Goal: Information Seeking & Learning: Find specific fact

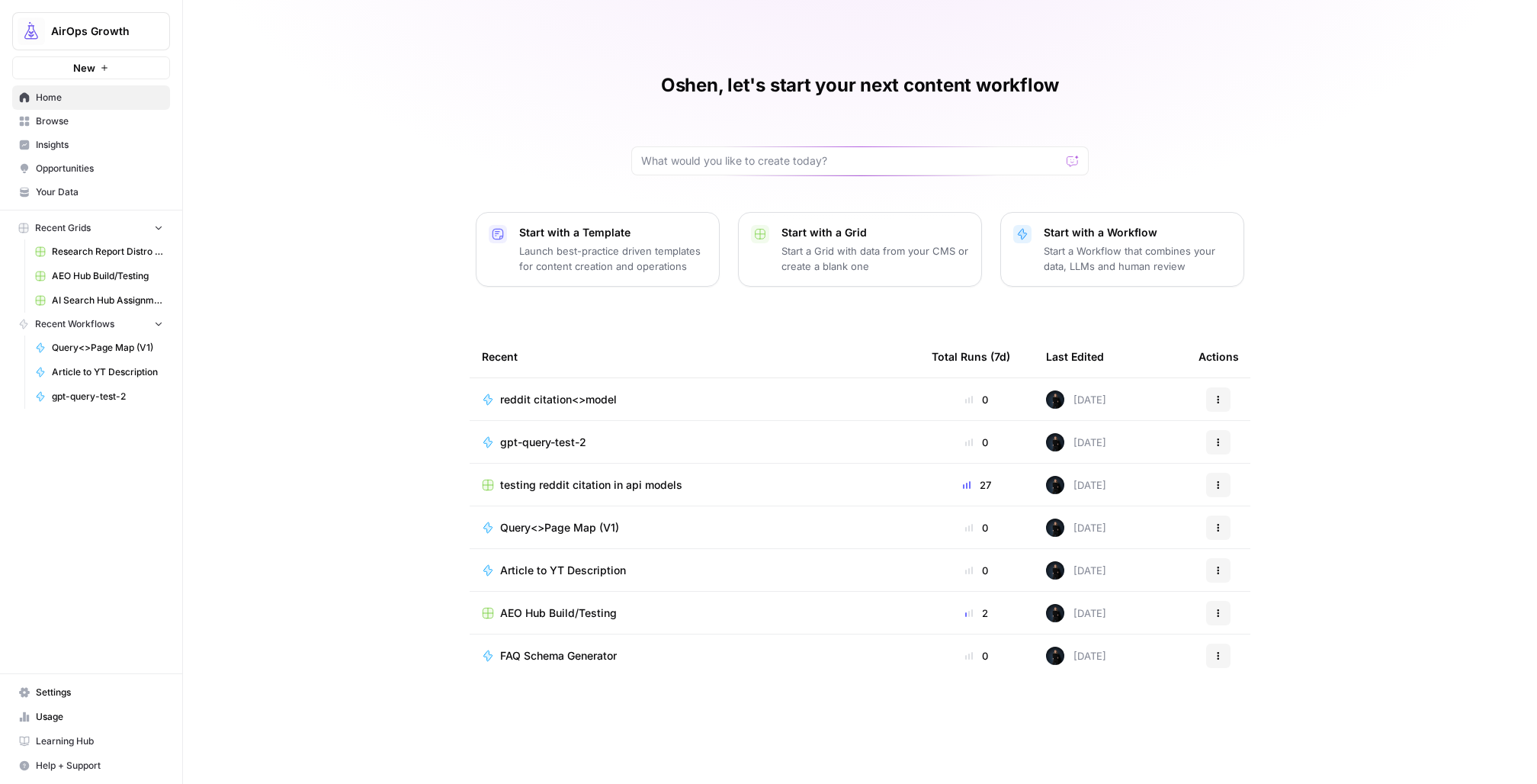
click at [73, 129] on link "Browse" at bounding box center [91, 121] width 158 height 25
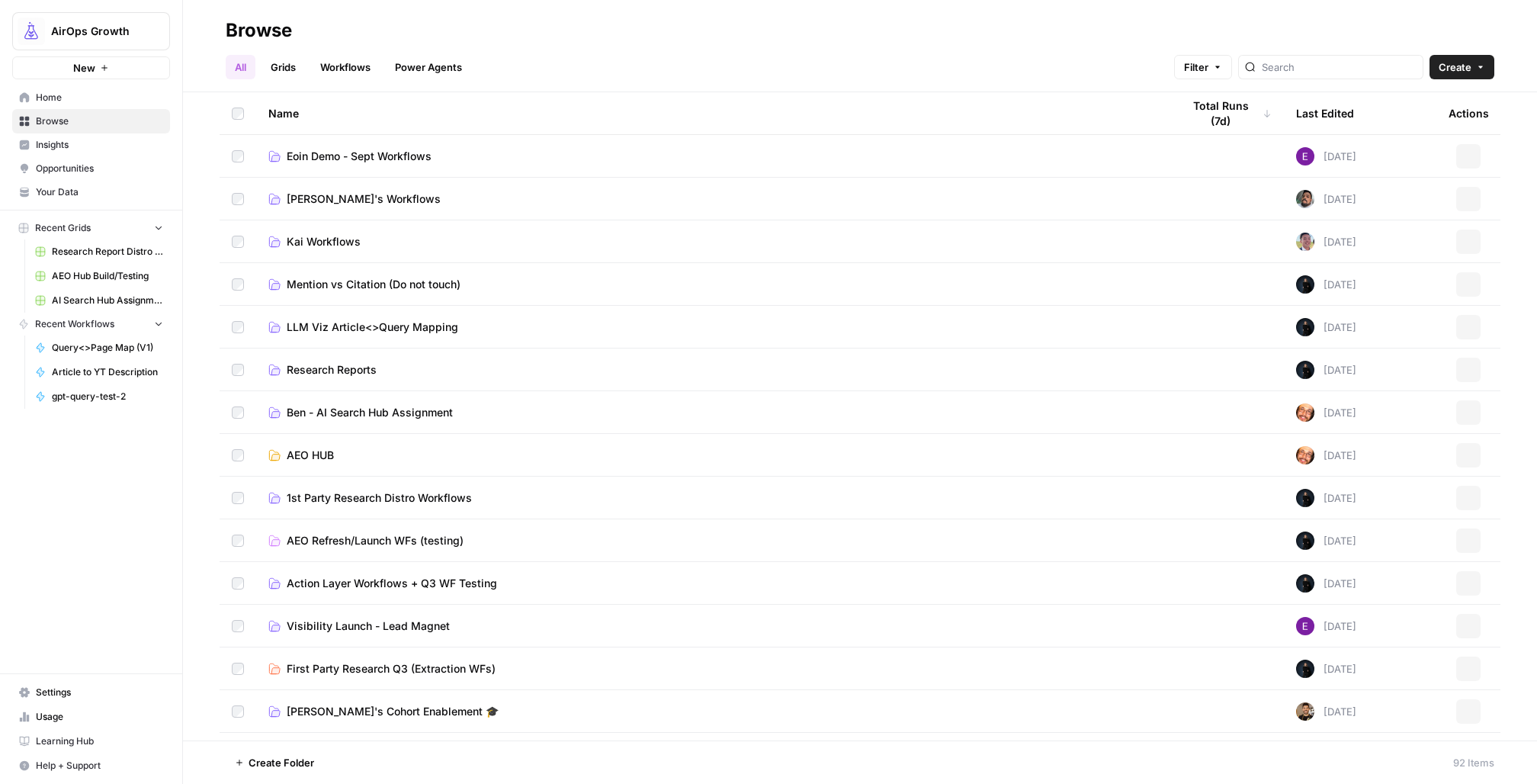
click at [66, 159] on link "Opportunities" at bounding box center [91, 168] width 158 height 25
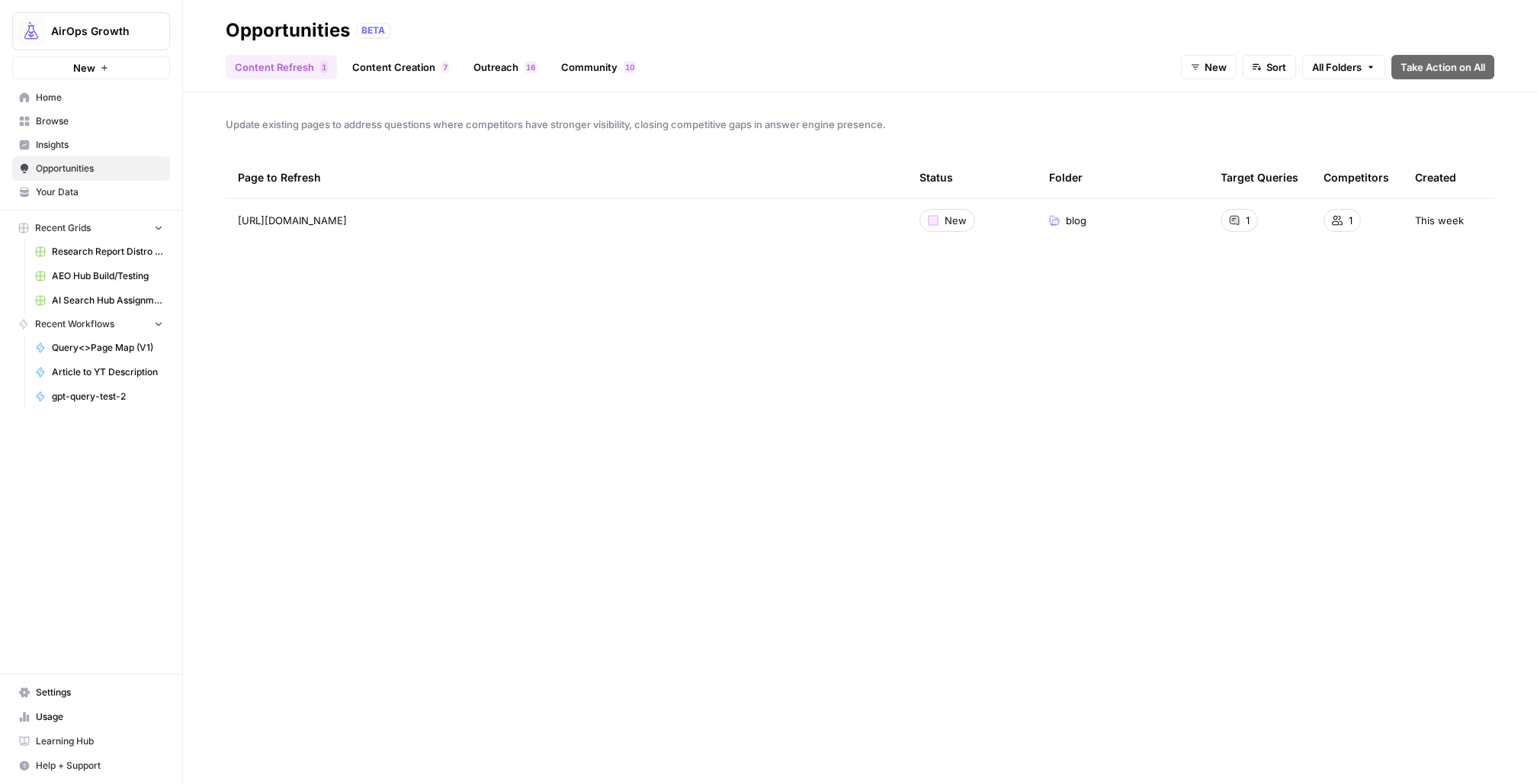
click at [77, 144] on span "Insights" at bounding box center [99, 144] width 128 height 13
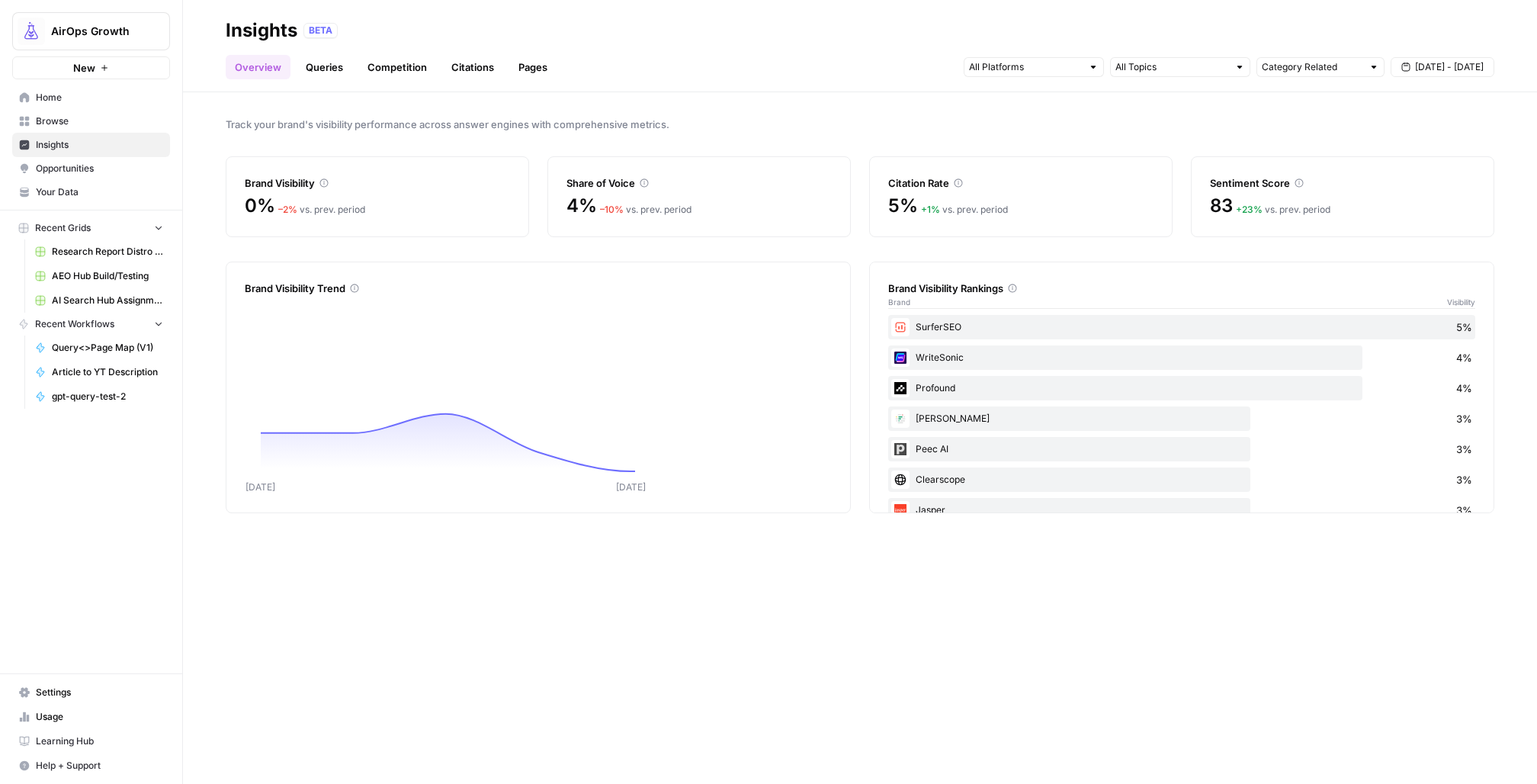
click at [384, 63] on link "Competition" at bounding box center [397, 67] width 78 height 25
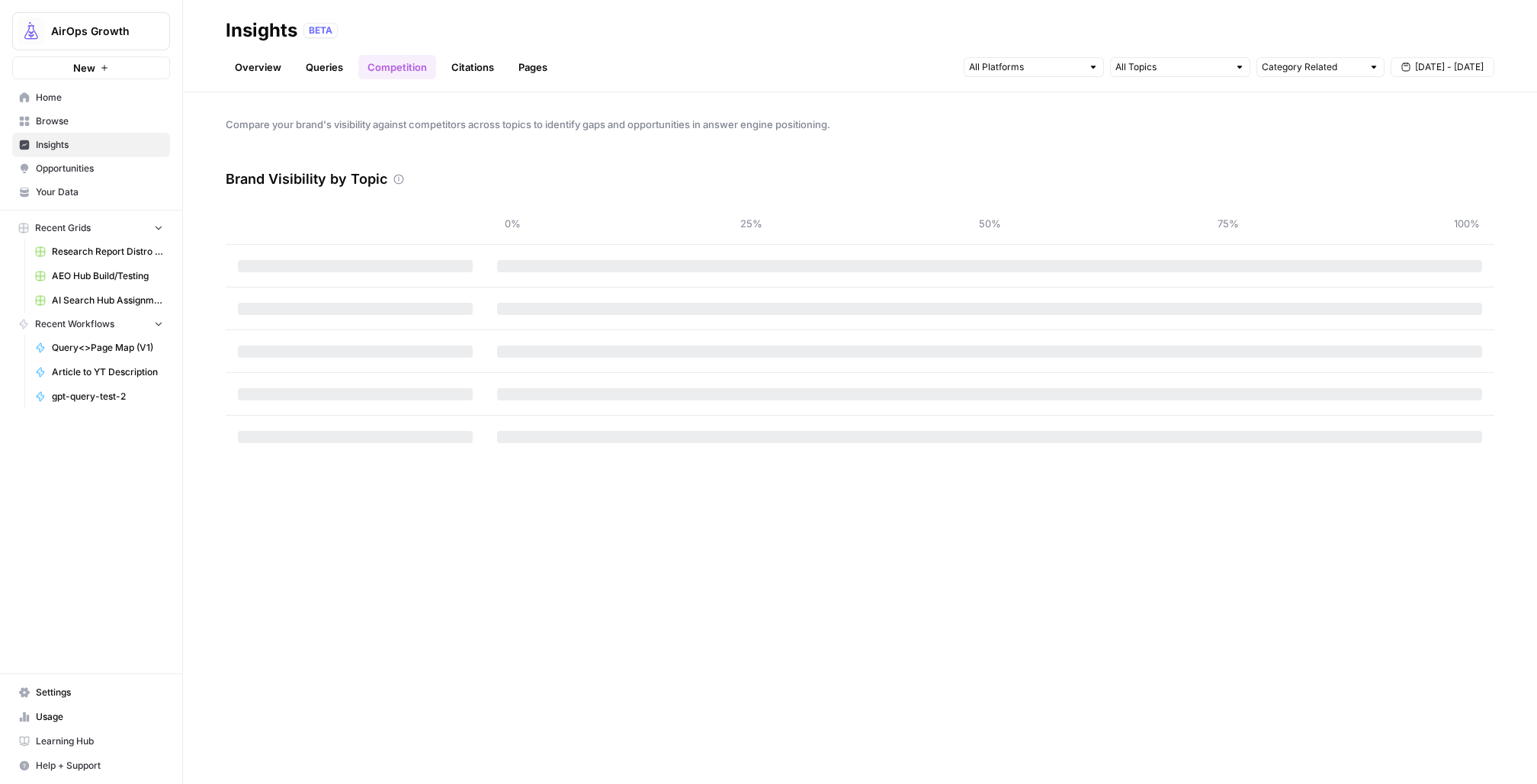
click at [272, 77] on link "Overview" at bounding box center [258, 67] width 65 height 25
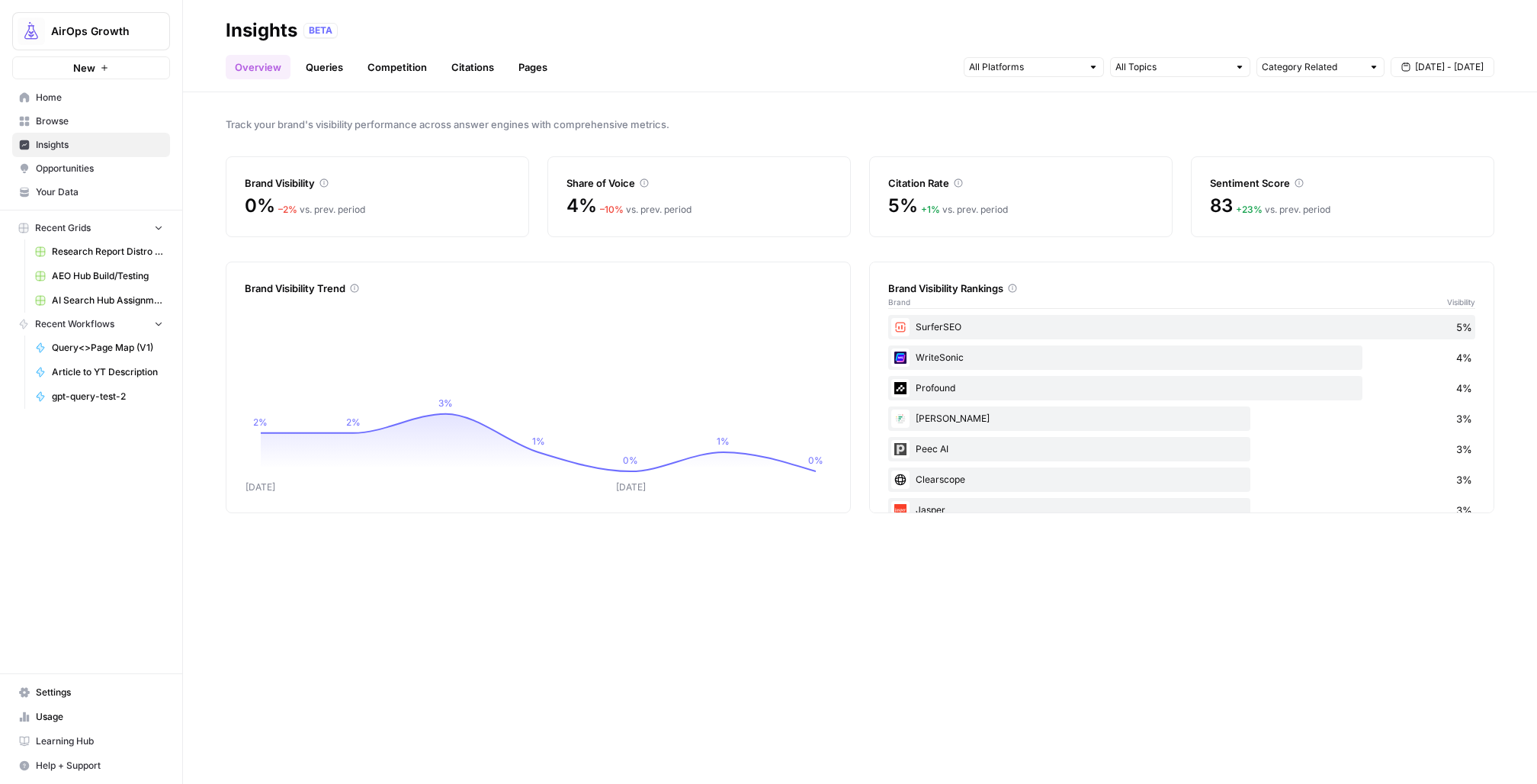
click at [384, 71] on link "Competition" at bounding box center [397, 67] width 78 height 25
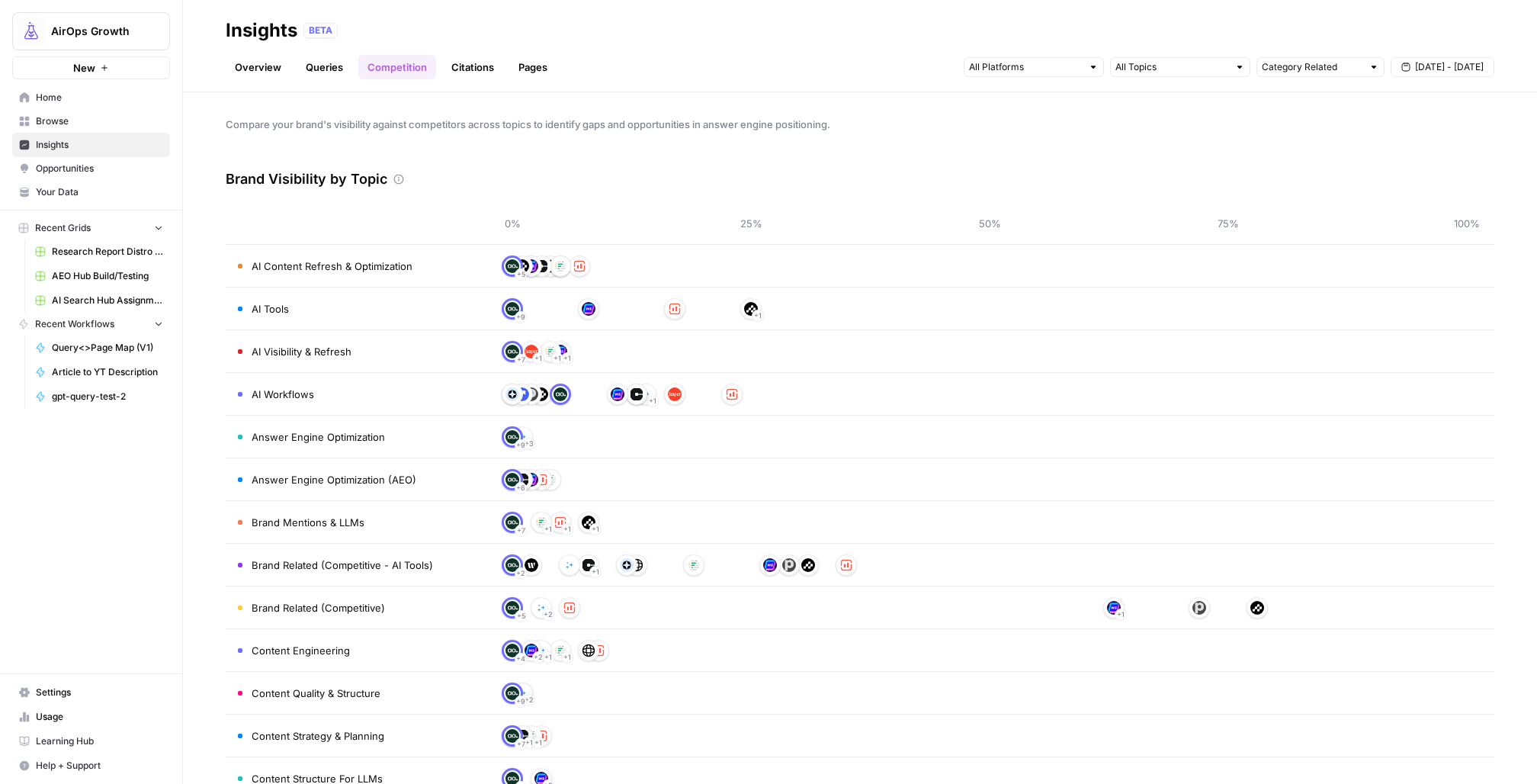
click at [467, 67] on link "Citations" at bounding box center [472, 67] width 61 height 25
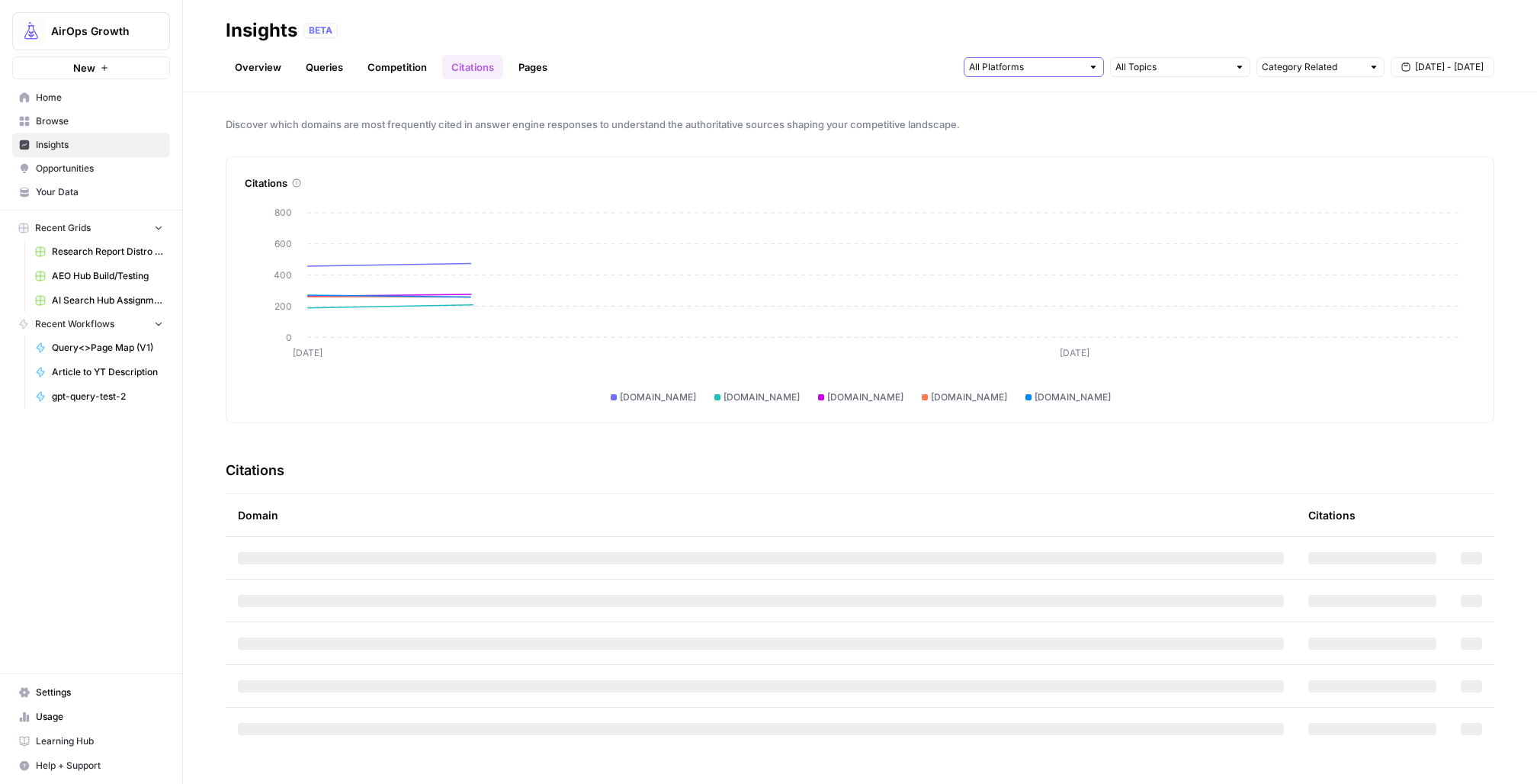
click at [1005, 68] on input "text" at bounding box center [1025, 66] width 113 height 15
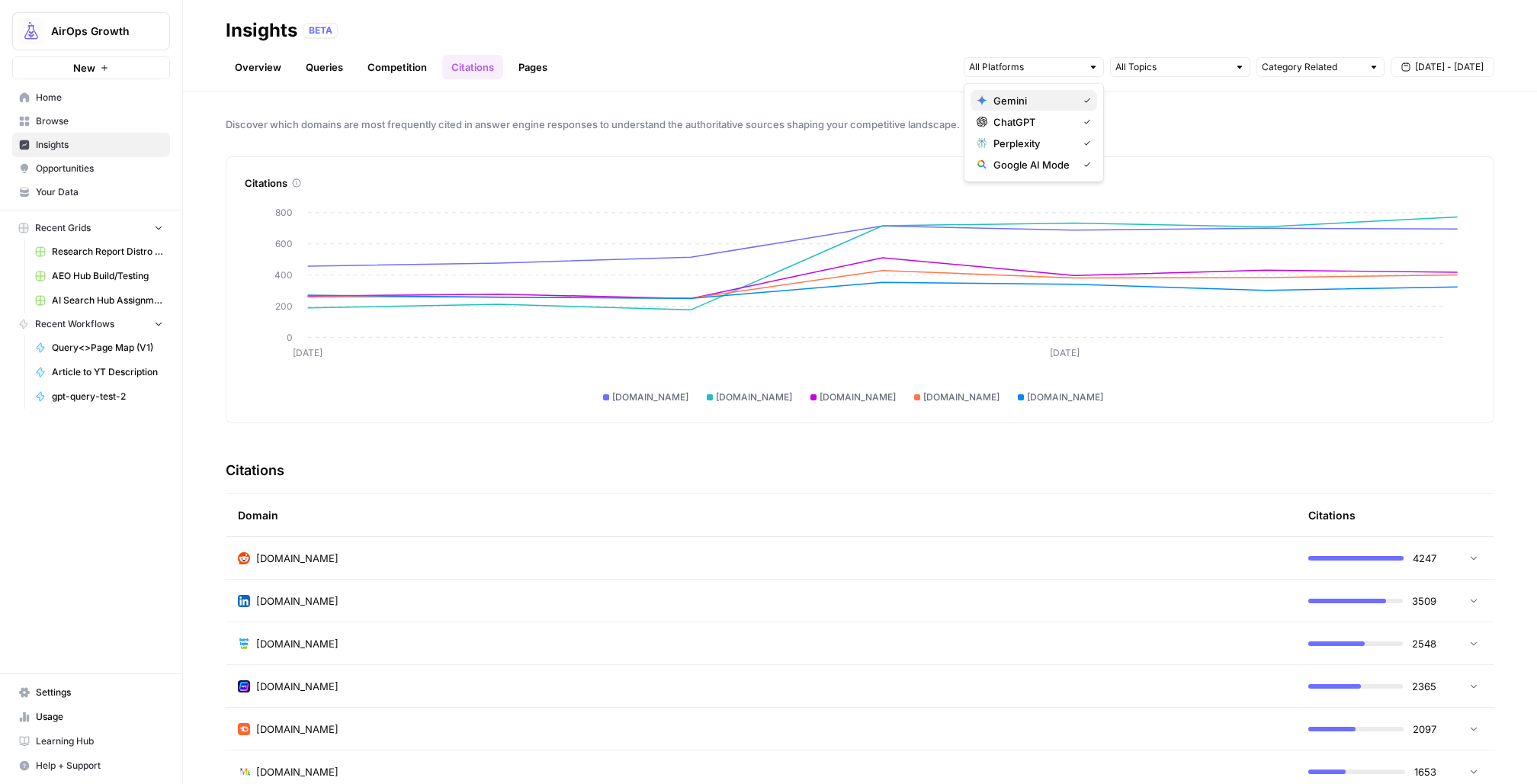
click at [1005, 104] on span "Gemini" at bounding box center [1032, 100] width 78 height 15
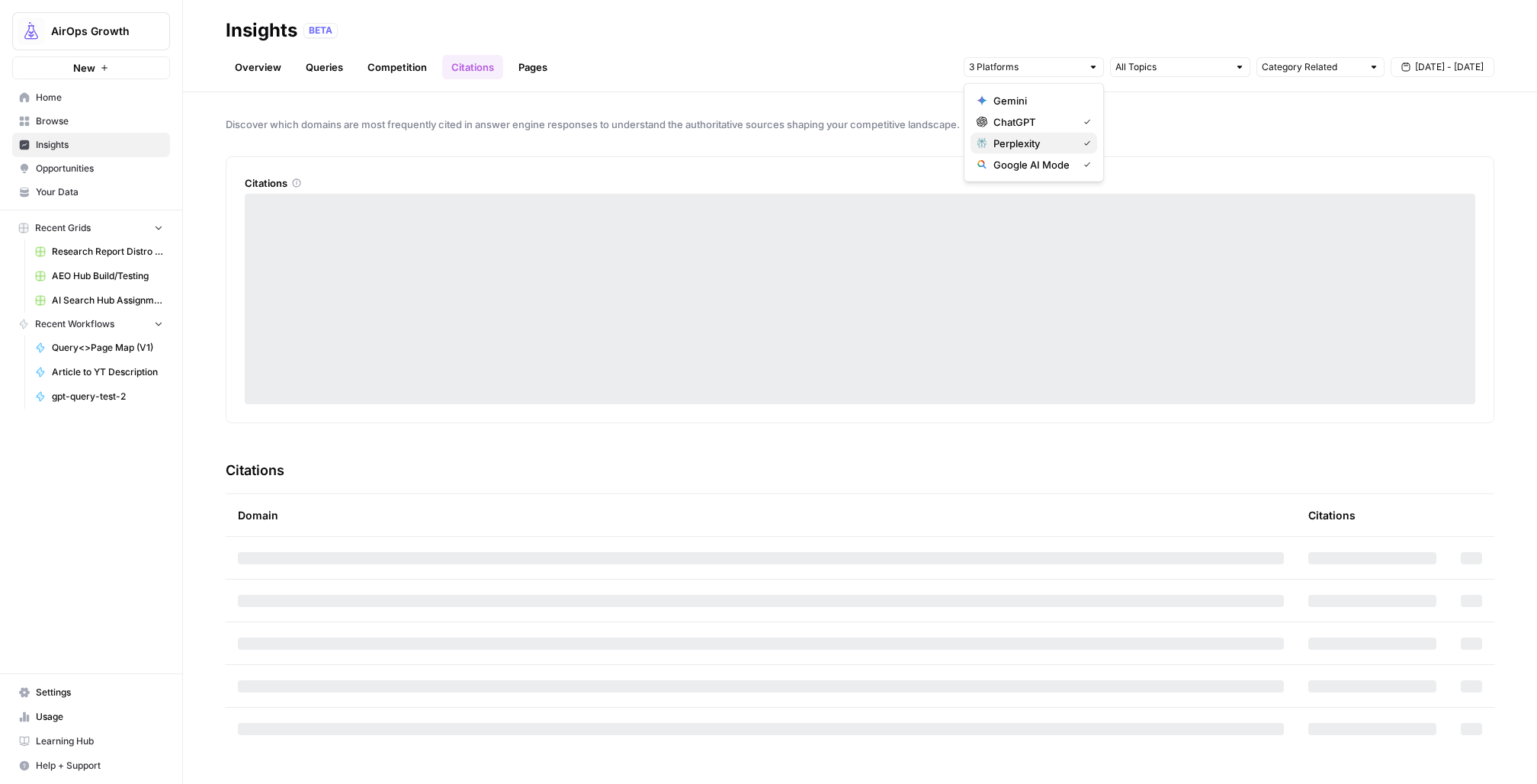
click at [1006, 145] on span "Perplexity" at bounding box center [1032, 143] width 78 height 15
click at [1006, 167] on span "Google AI Mode" at bounding box center [1032, 164] width 78 height 15
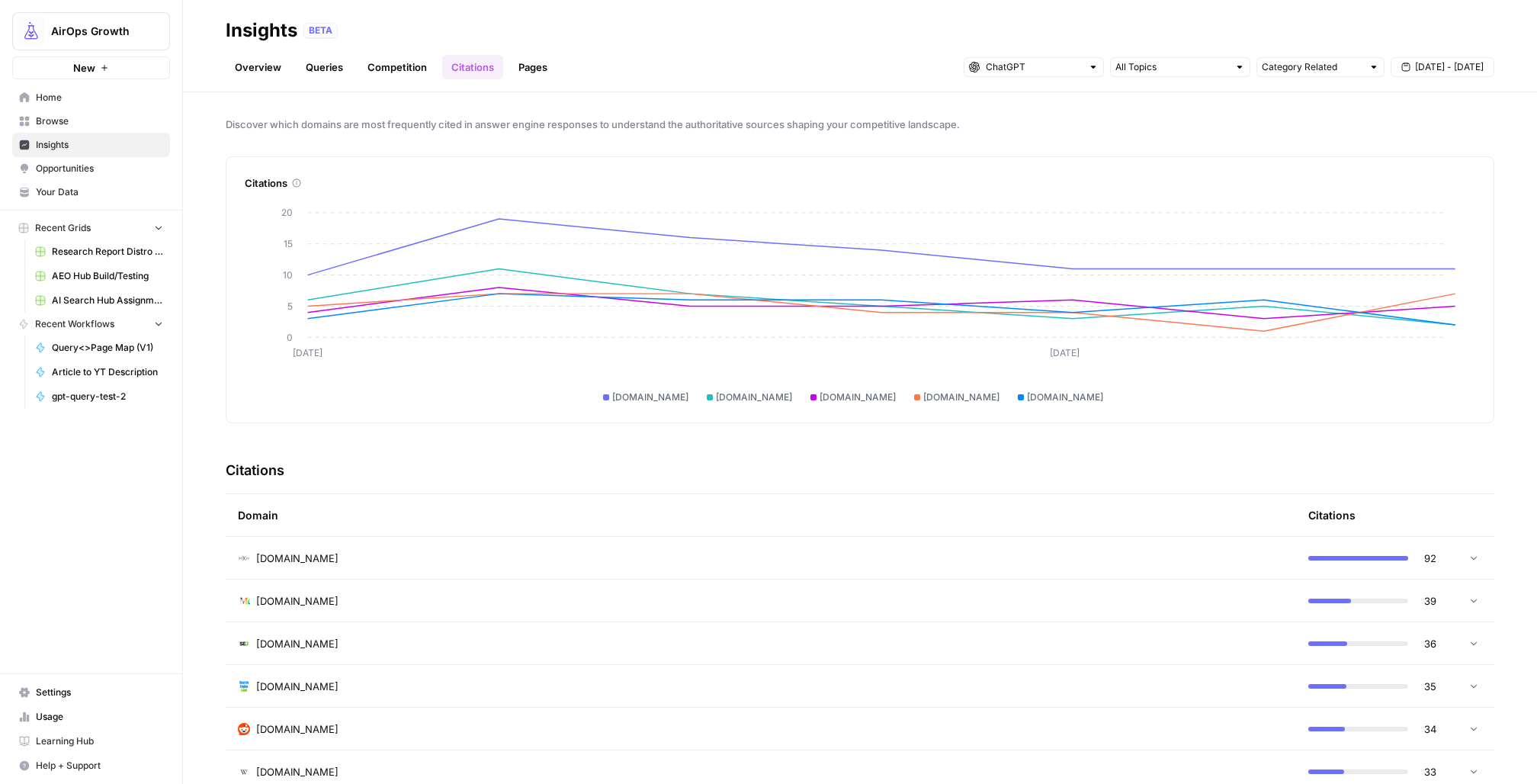
click at [799, 124] on span "Discover which domains are most frequently cited in answer engine responses to …" at bounding box center [860, 124] width 1269 height 15
click at [1024, 396] on div at bounding box center [1021, 397] width 6 height 6
click at [1054, 398] on span "[DOMAIN_NAME]" at bounding box center [1065, 397] width 76 height 13
click at [1417, 66] on span "[DATE] - [DATE]" at bounding box center [1448, 66] width 68 height 13
click at [1326, 104] on icon "button" at bounding box center [1331, 104] width 11 height 11
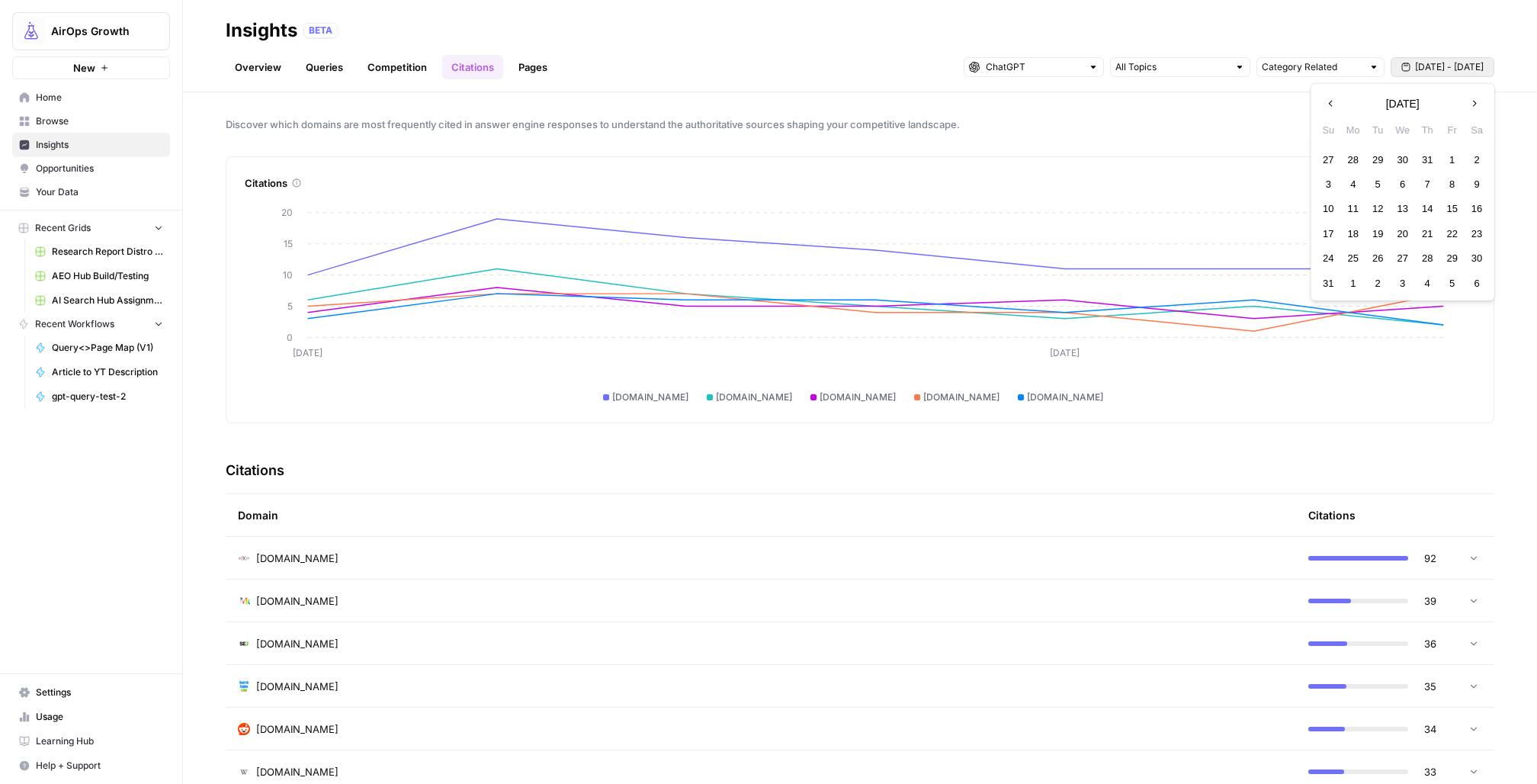
click at [1476, 105] on icon "button" at bounding box center [1474, 104] width 11 height 11
click at [1324, 155] on div "31" at bounding box center [1328, 159] width 20 height 20
click at [1475, 106] on icon "button" at bounding box center [1474, 104] width 11 height 11
click at [1476, 156] on div "6" at bounding box center [1477, 159] width 20 height 20
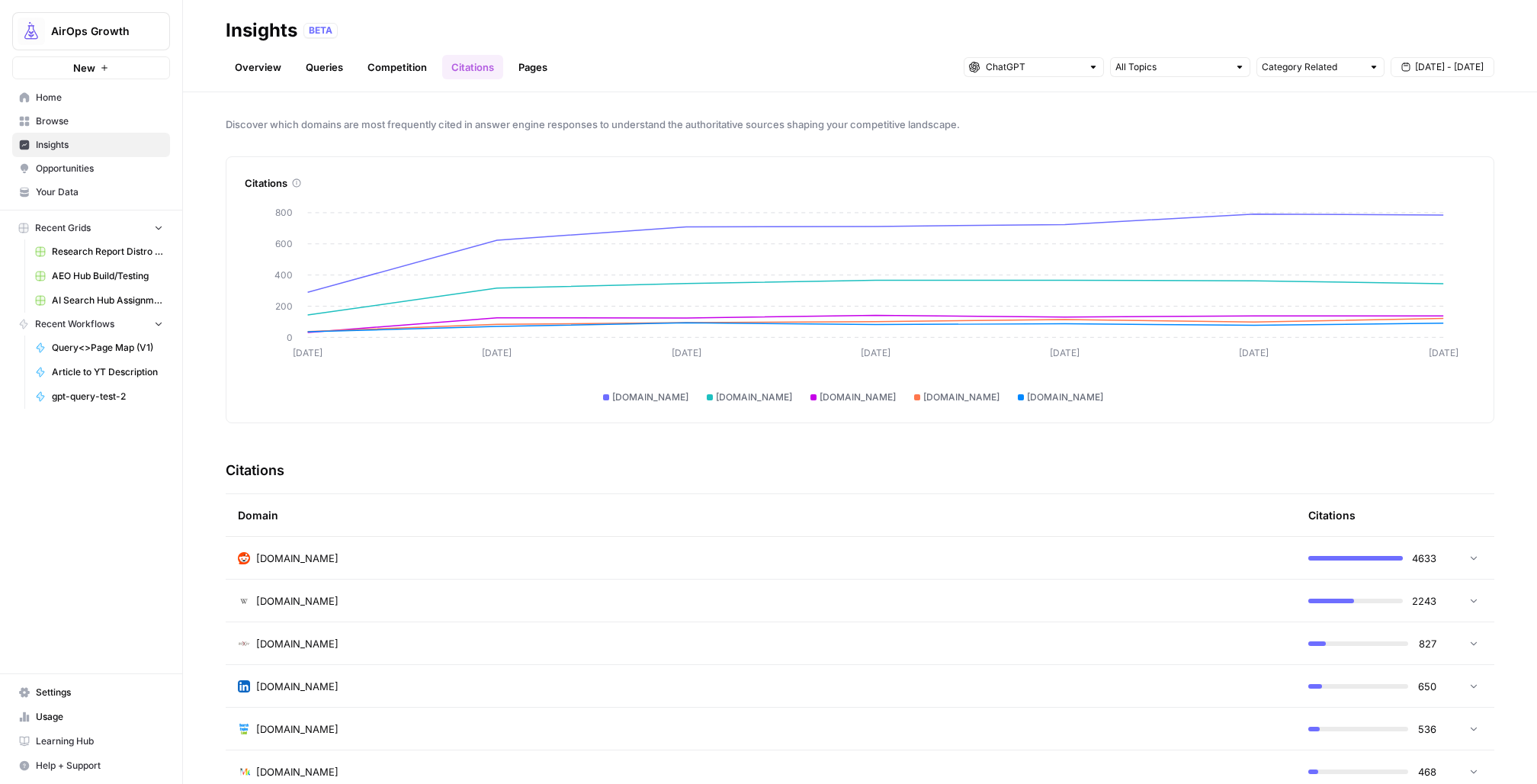
click at [1149, 561] on div "[DOMAIN_NAME]" at bounding box center [761, 557] width 1046 height 15
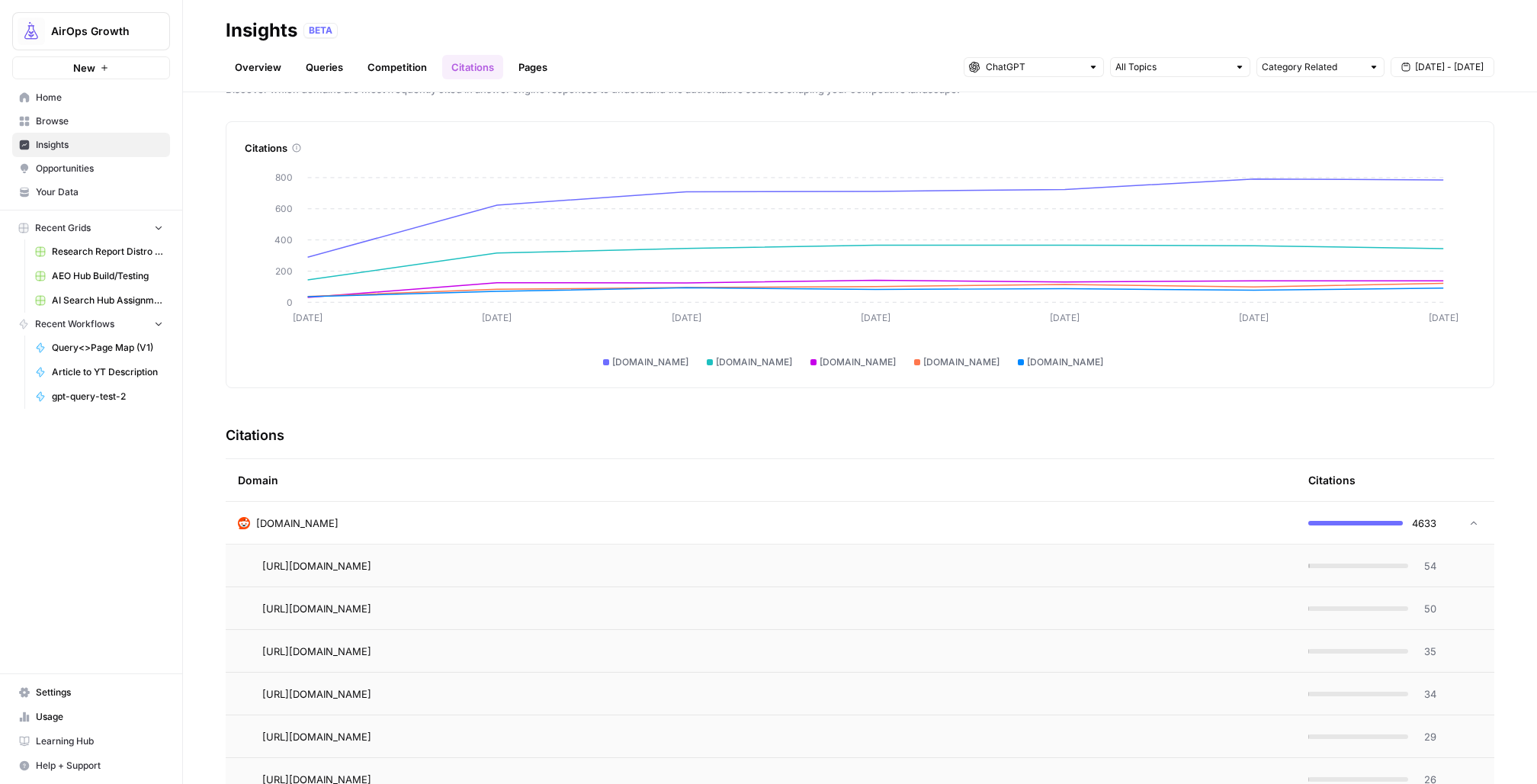
scroll to position [50, 0]
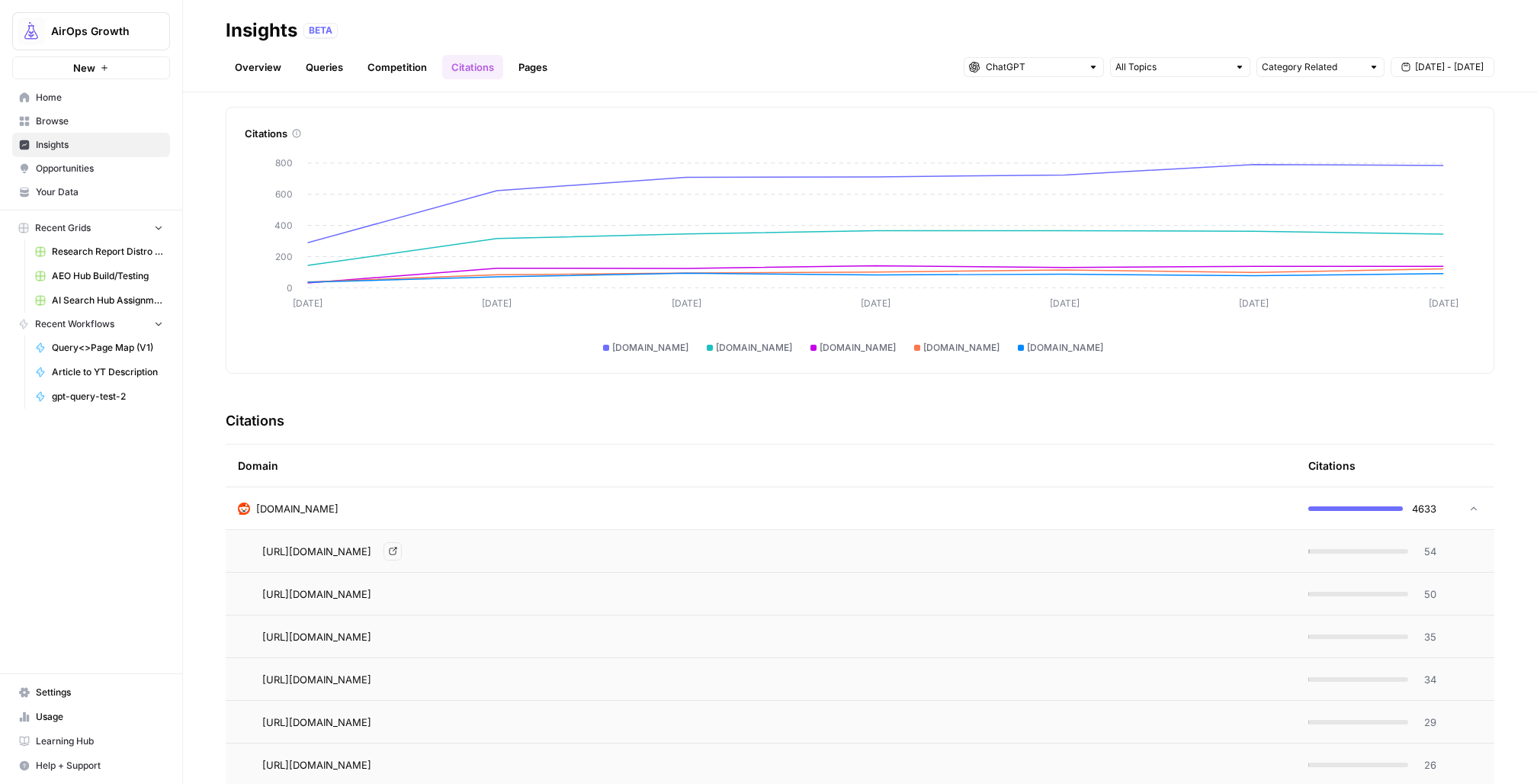
click at [824, 552] on div "[URL][DOMAIN_NAME] Go to page" at bounding box center [772, 551] width 1021 height 19
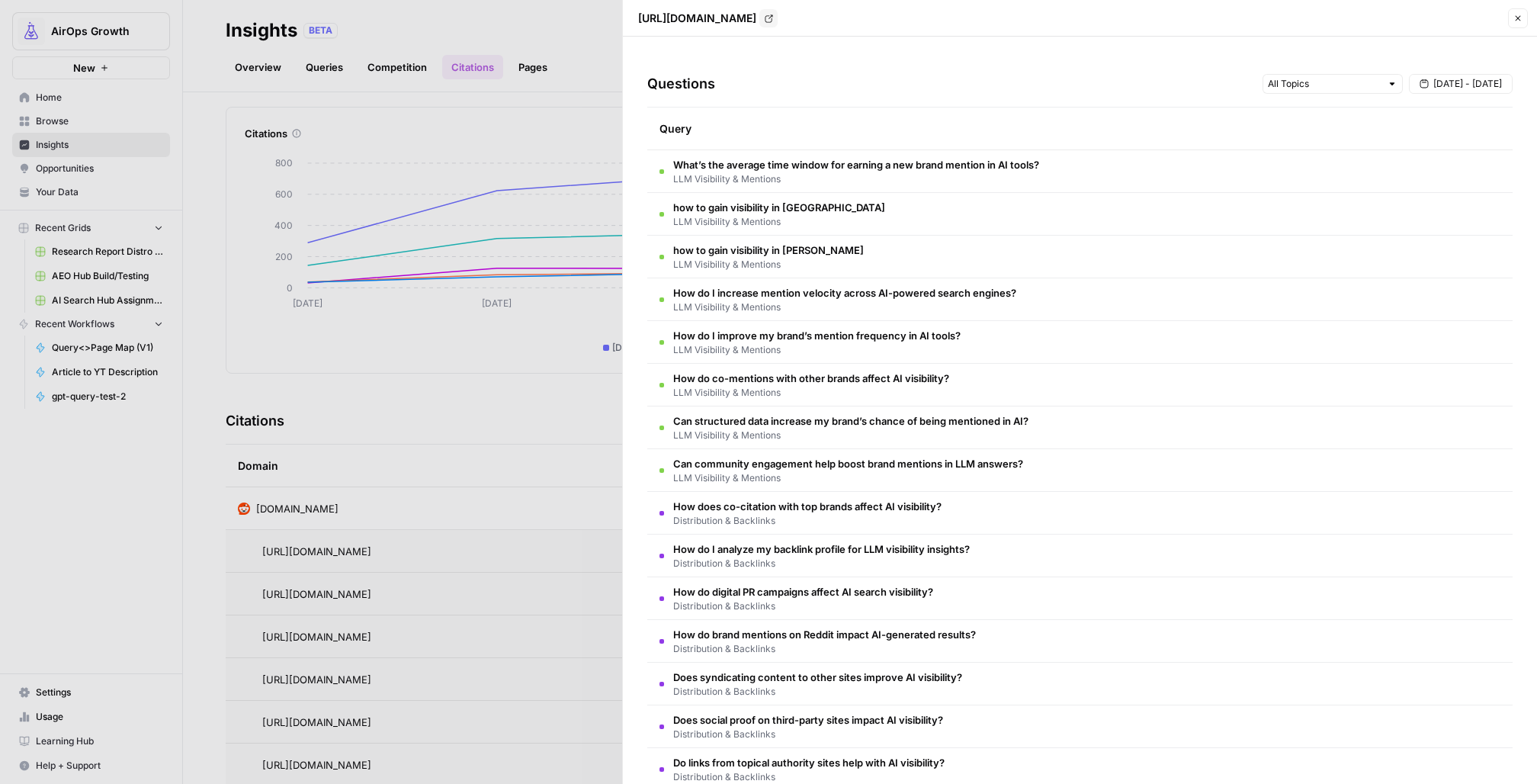
drag, startPoint x: 1086, startPoint y: 166, endPoint x: 673, endPoint y: 162, distance: 413.0
click at [673, 162] on td "What’s the average time window for earning a new brand mention in AI tools? LLM…" at bounding box center [1080, 171] width 866 height 42
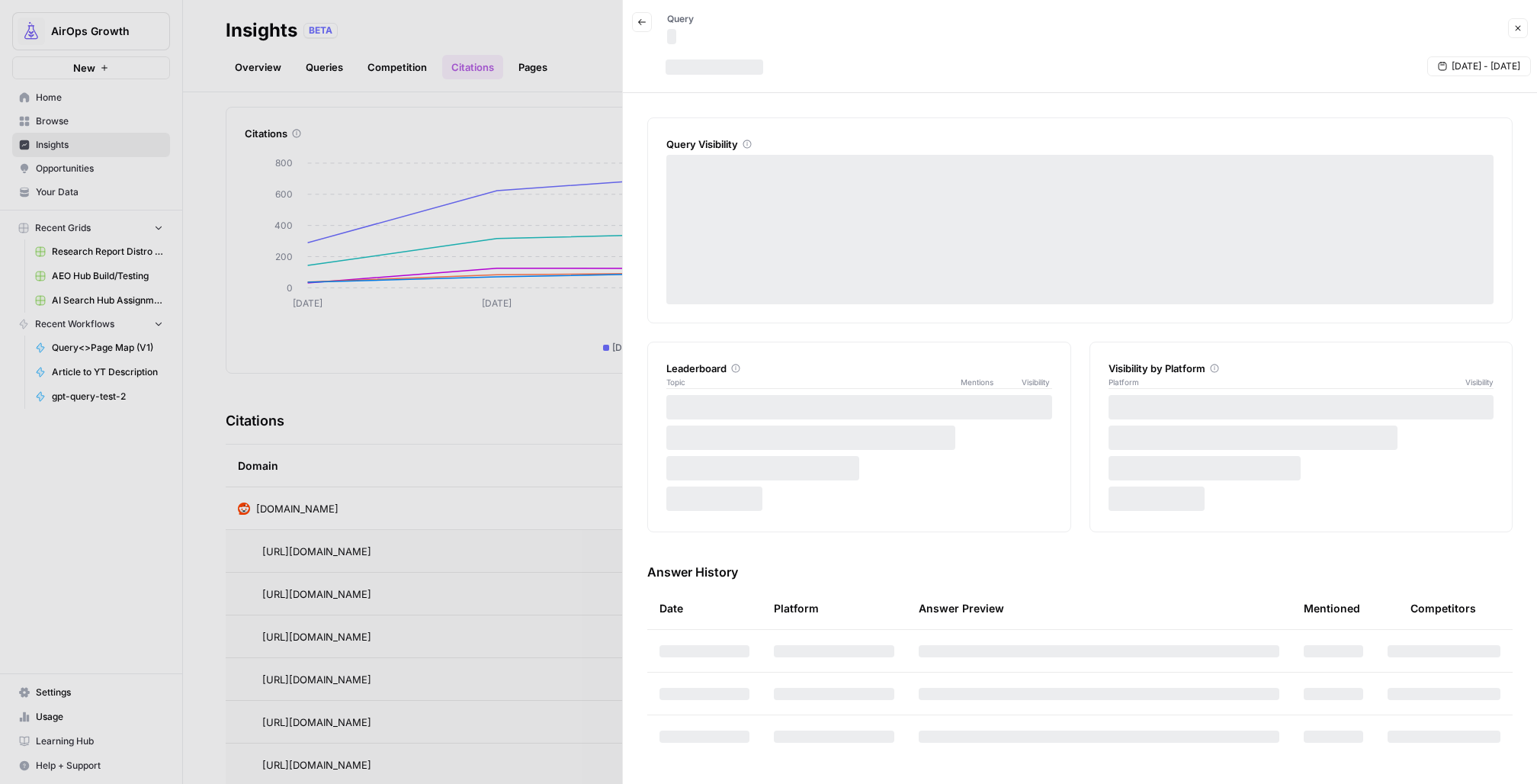
copy span "What’s the average time window for earning a new brand mention in AI tools?"
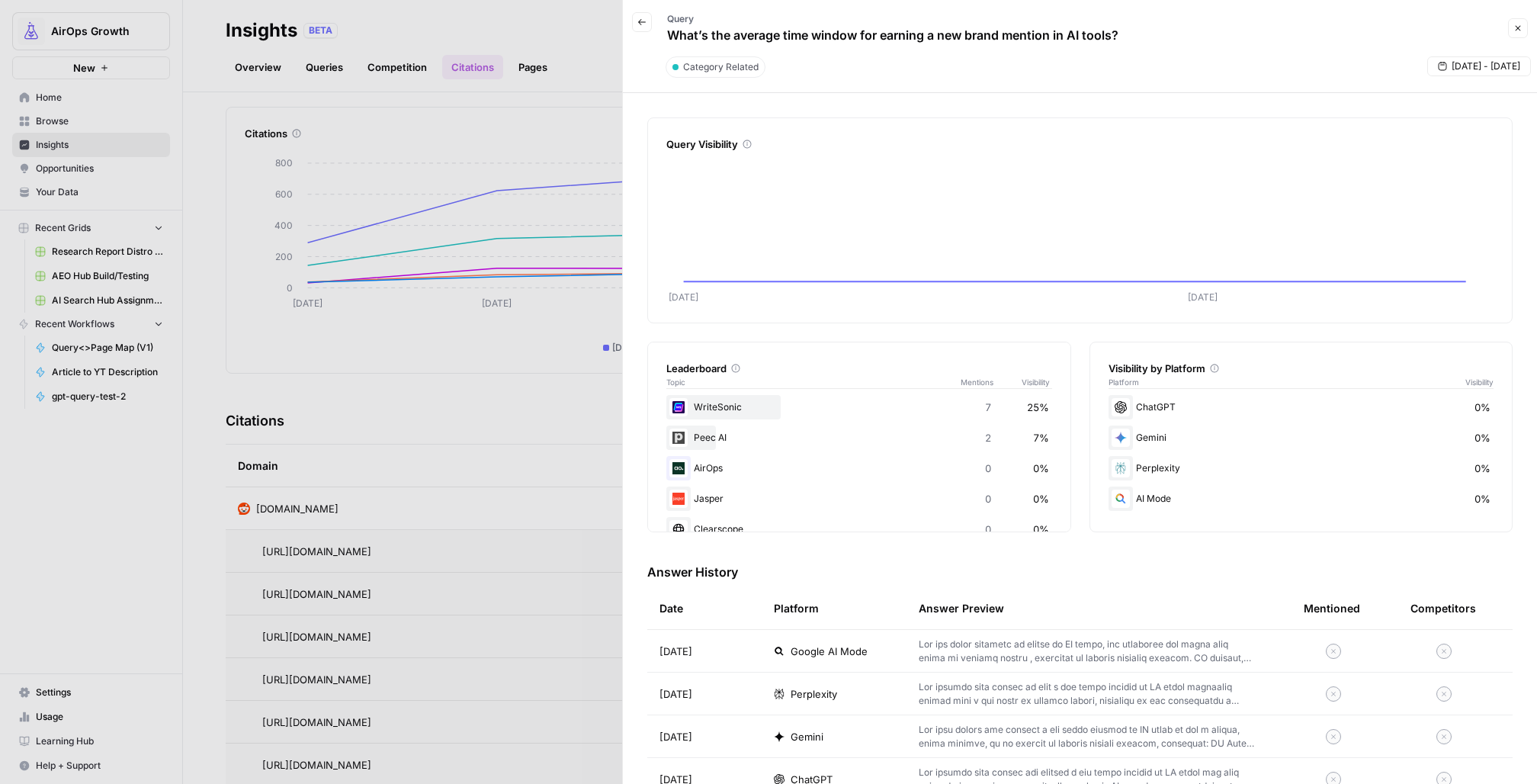
click at [877, 35] on p "What’s the average time window for earning a new brand mention in AI tools?" at bounding box center [892, 35] width 451 height 19
copy div "What’s the average time window for earning a new brand mention in AI tools? Clo…"
click at [643, 24] on icon "button" at bounding box center [641, 22] width 9 height 9
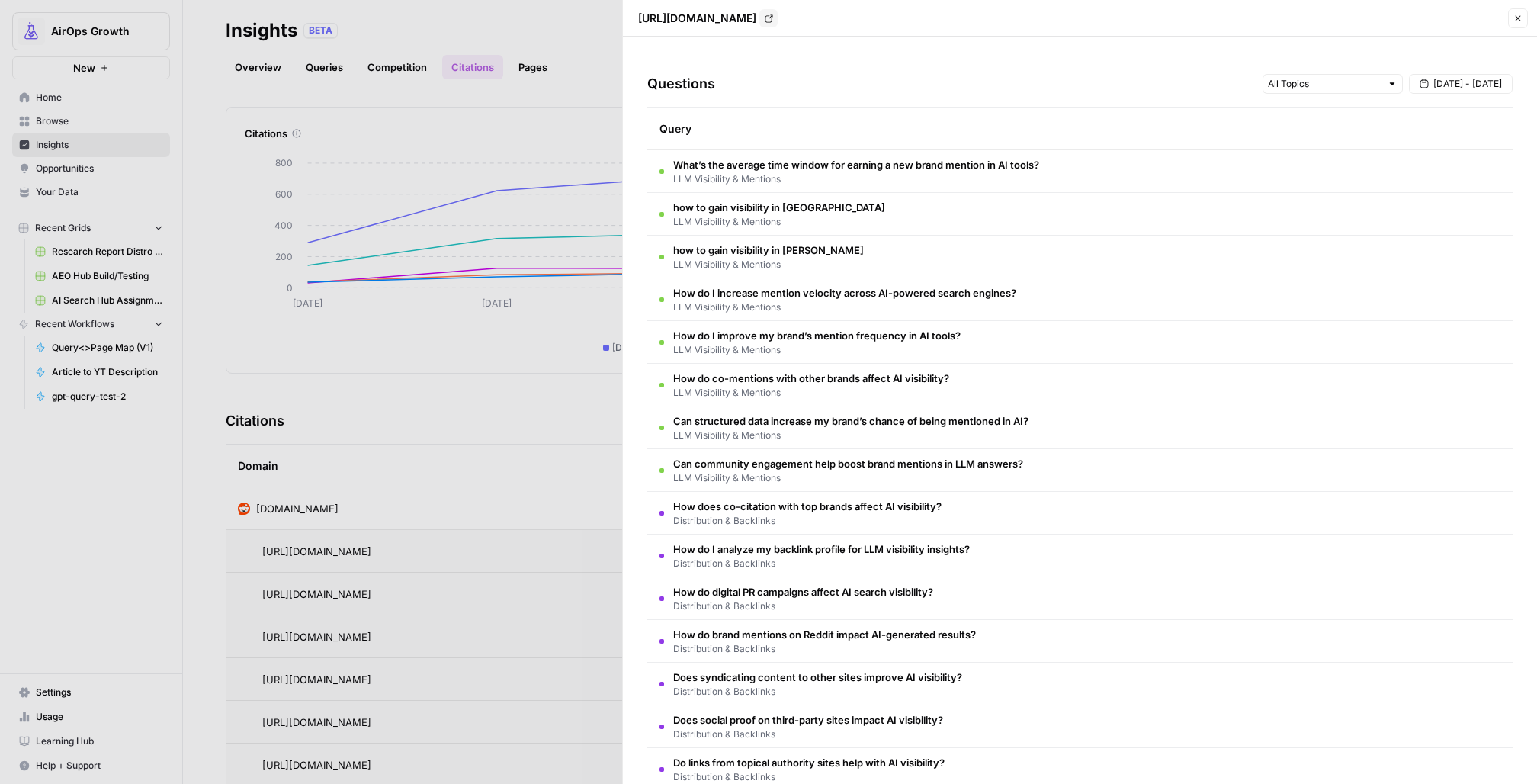
drag, startPoint x: 1059, startPoint y: 462, endPoint x: 668, endPoint y: 470, distance: 391.1
click at [668, 470] on td "Can community engagement help boost brand mentions in LLM answers? LLM Visibili…" at bounding box center [1080, 470] width 866 height 42
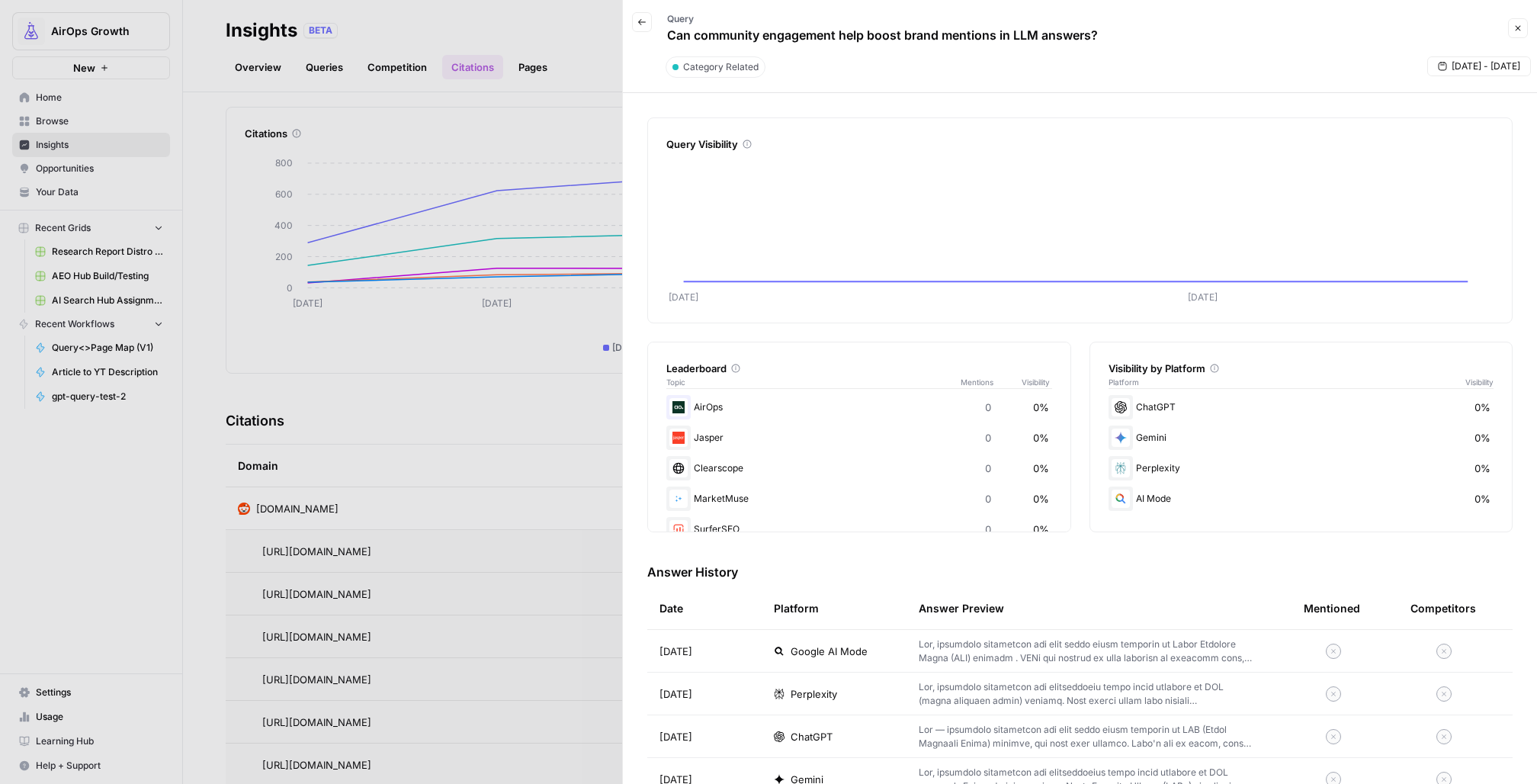
click at [1015, 35] on p "Can community engagement help boost brand mentions in LLM answers?" at bounding box center [882, 35] width 431 height 19
copy div "Can community engagement help boost brand mentions in LLM answers? Close"
click at [632, 14] on button "Back" at bounding box center [641, 22] width 19 height 19
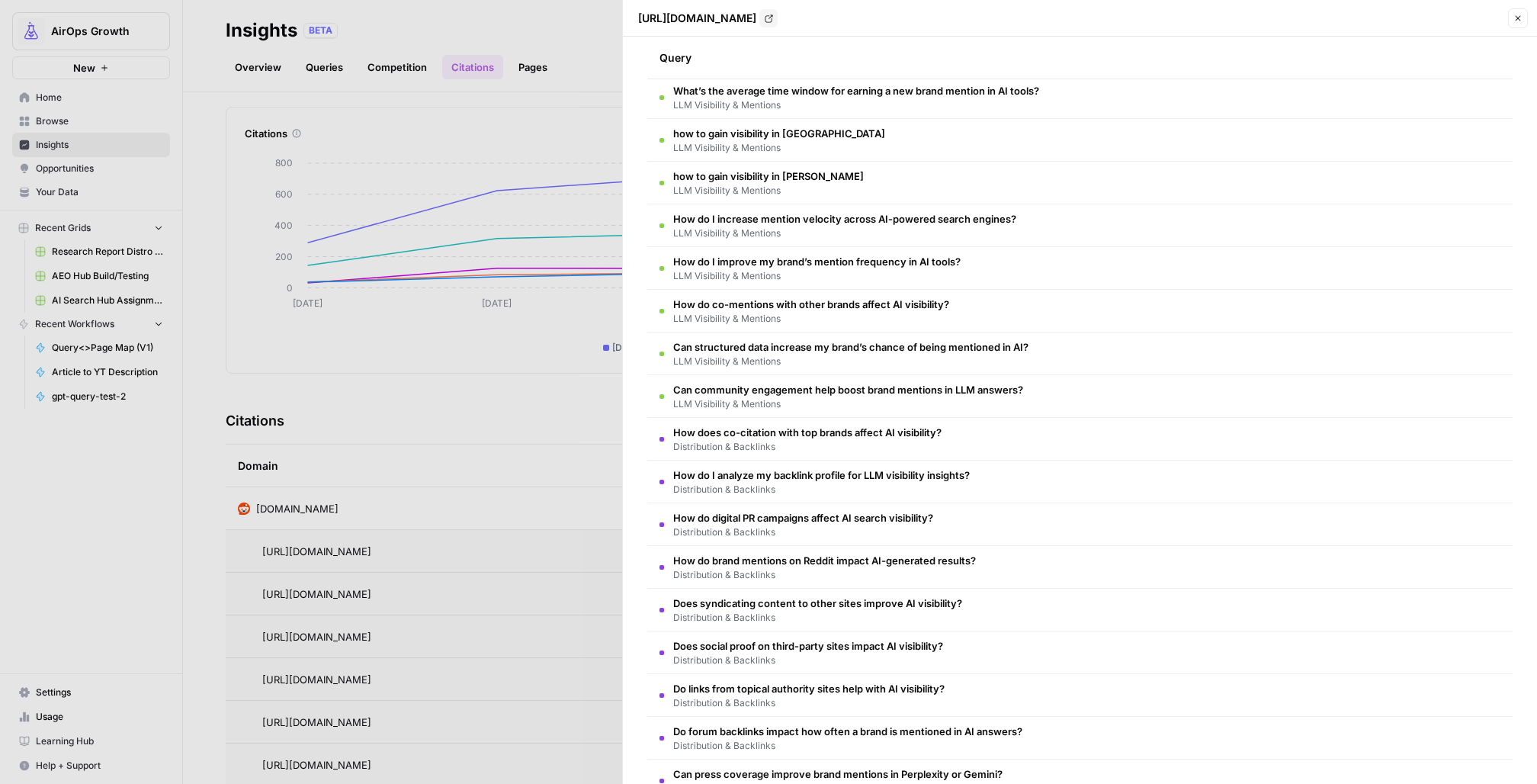
scroll to position [112, 0]
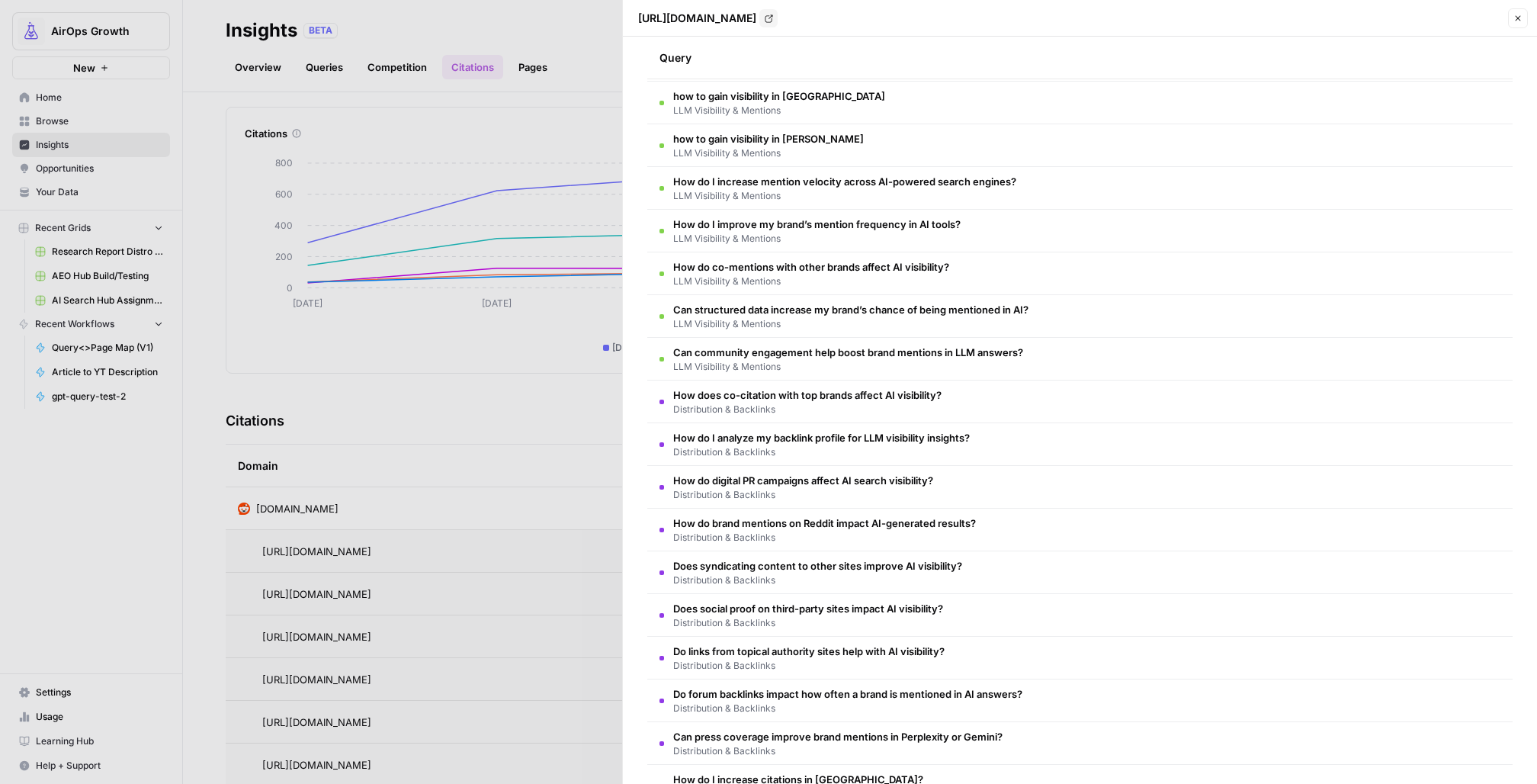
drag, startPoint x: 999, startPoint y: 648, endPoint x: 690, endPoint y: 643, distance: 309.0
click at [690, 643] on td "Do links from topical authority sites help with AI visibility? Distribution & B…" at bounding box center [1080, 657] width 866 height 42
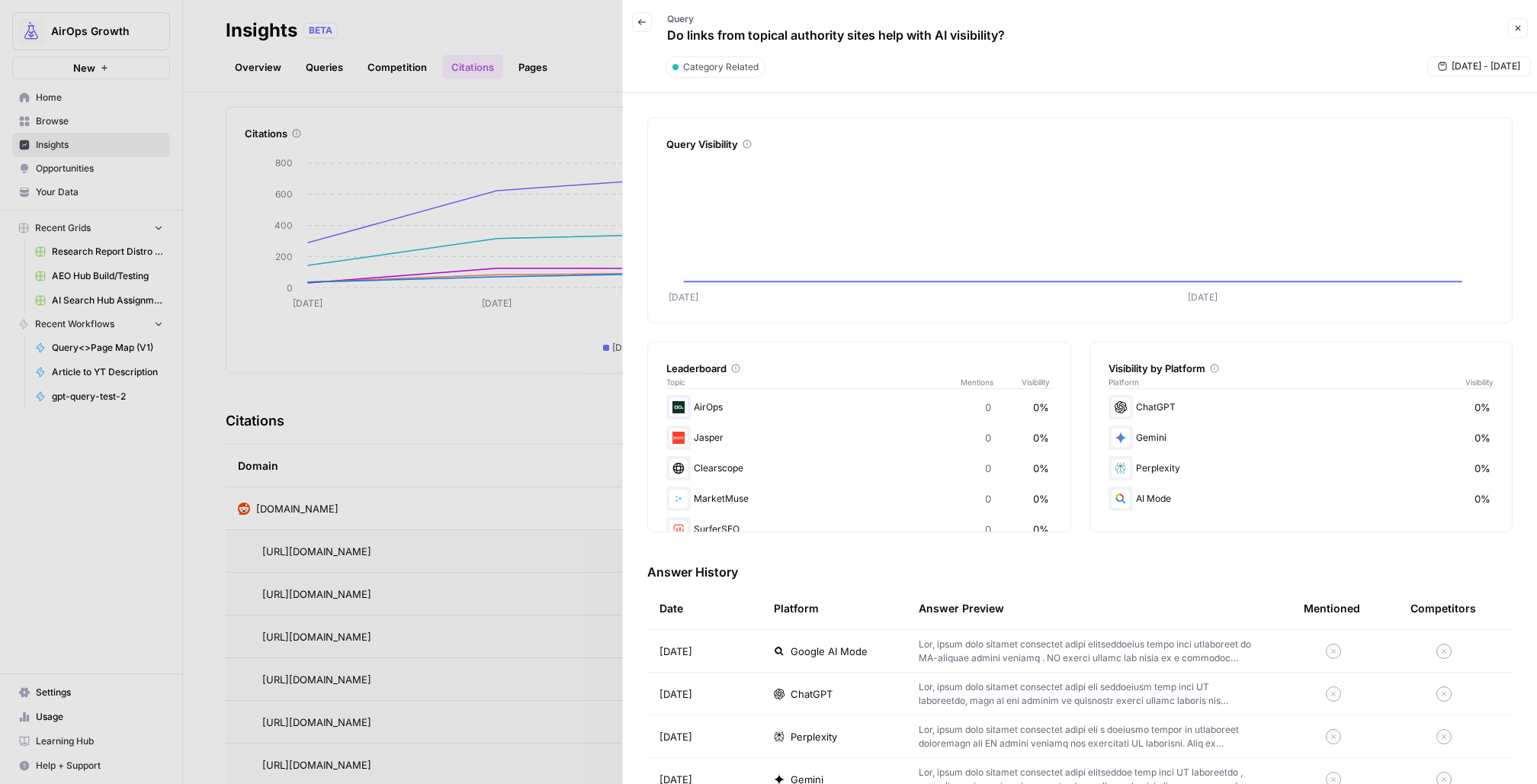
click at [643, 19] on icon "button" at bounding box center [641, 22] width 9 height 9
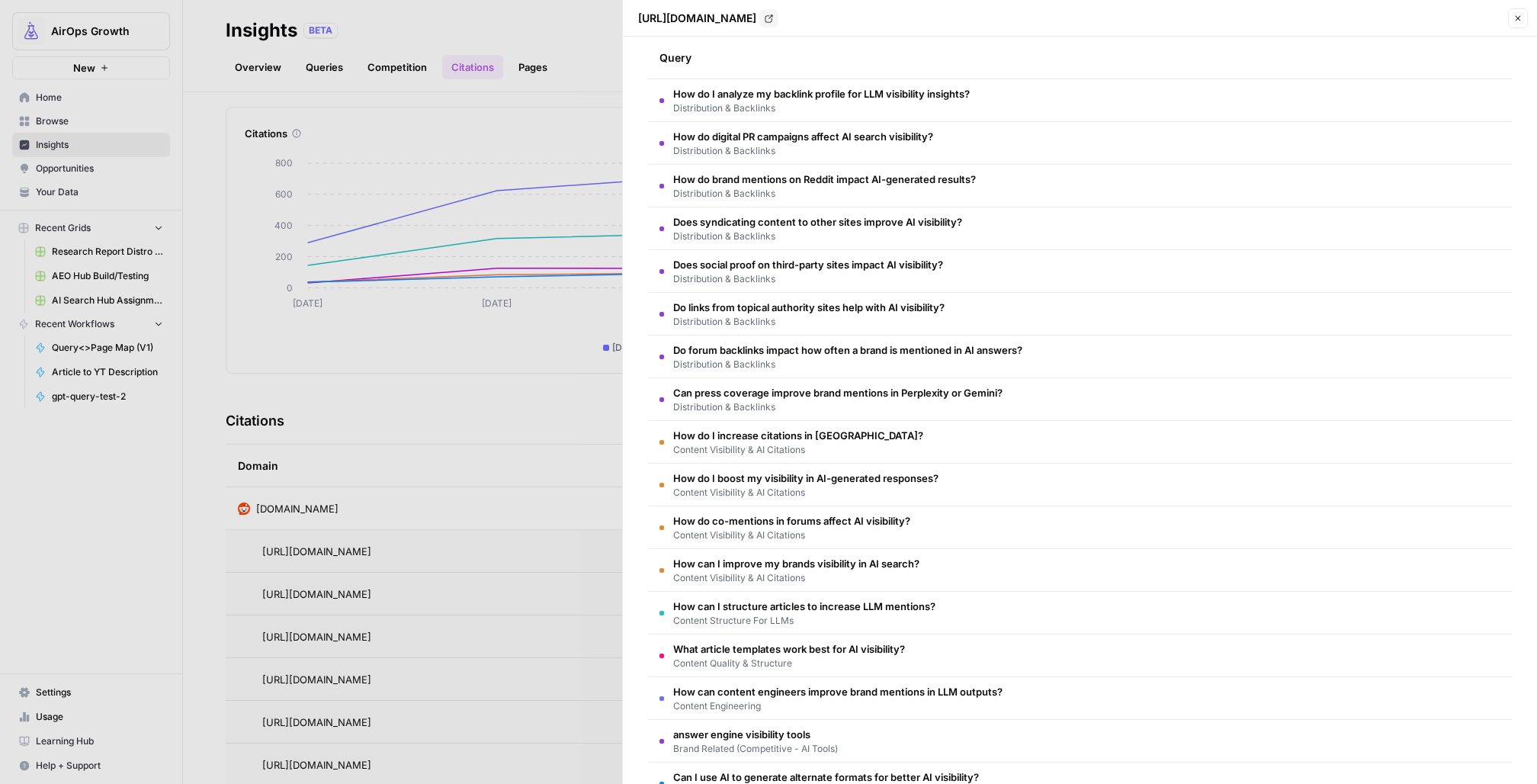
scroll to position [544, 0]
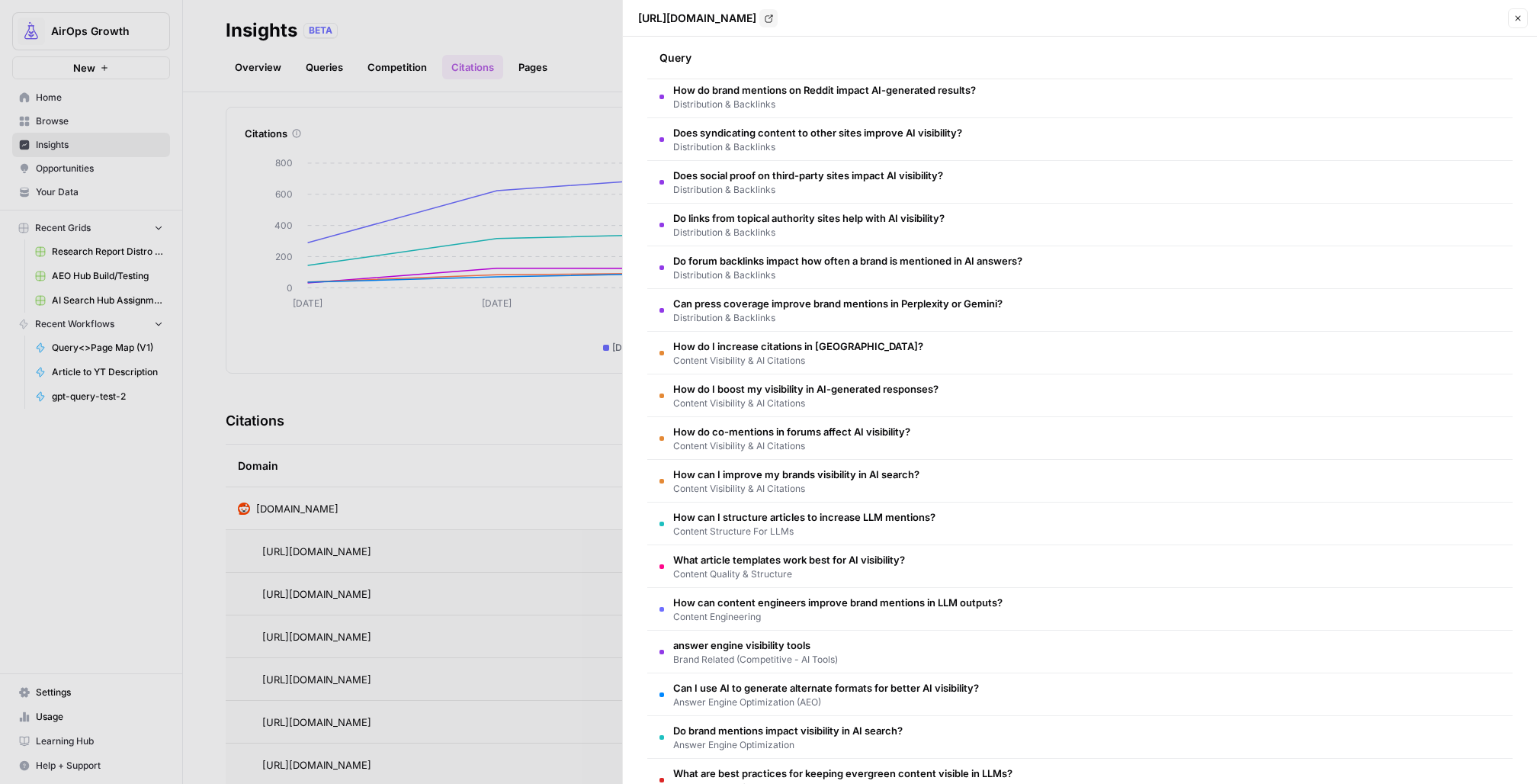
click at [867, 561] on span "What article templates work best for AI visibility?" at bounding box center [789, 559] width 232 height 15
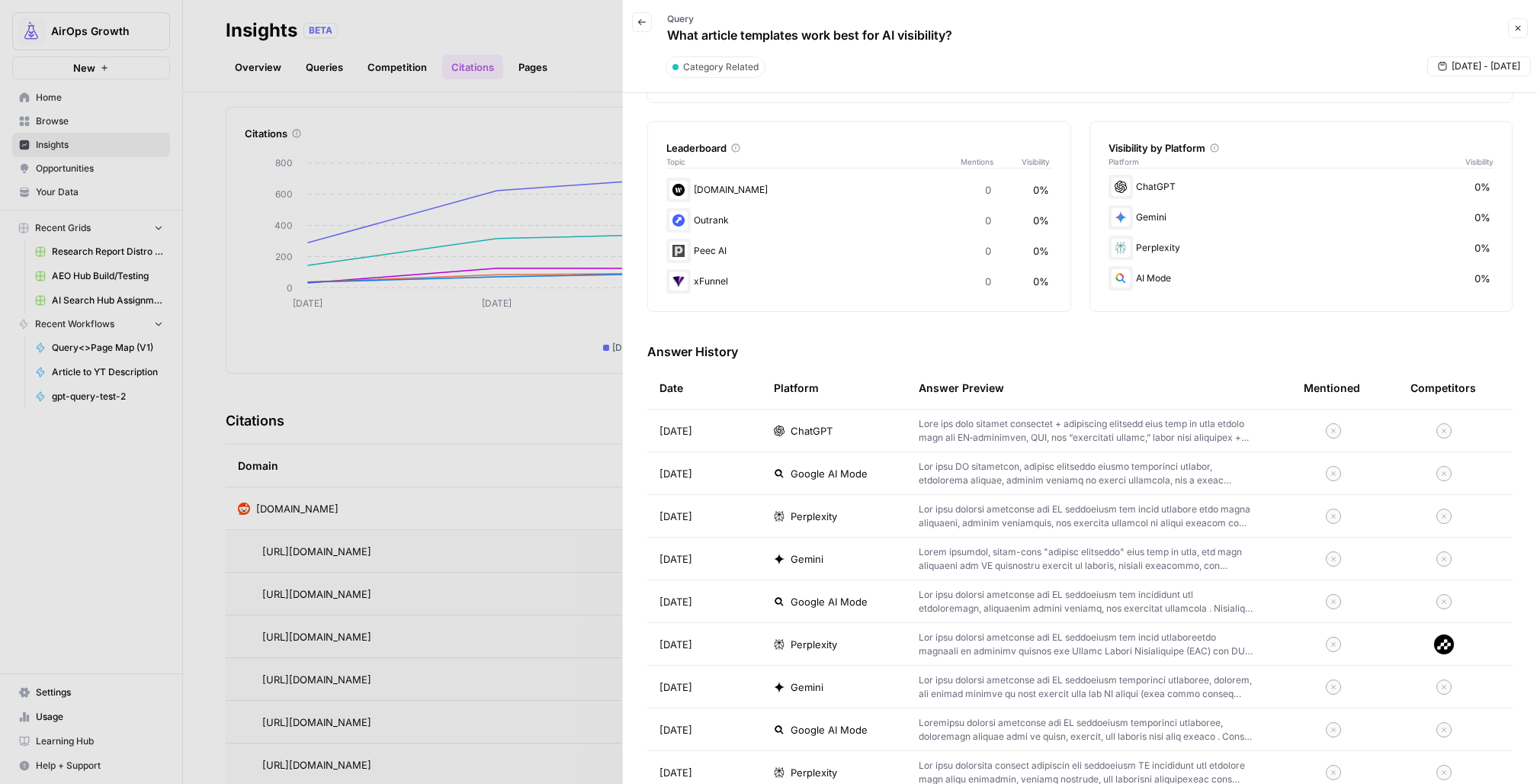
scroll to position [245, 0]
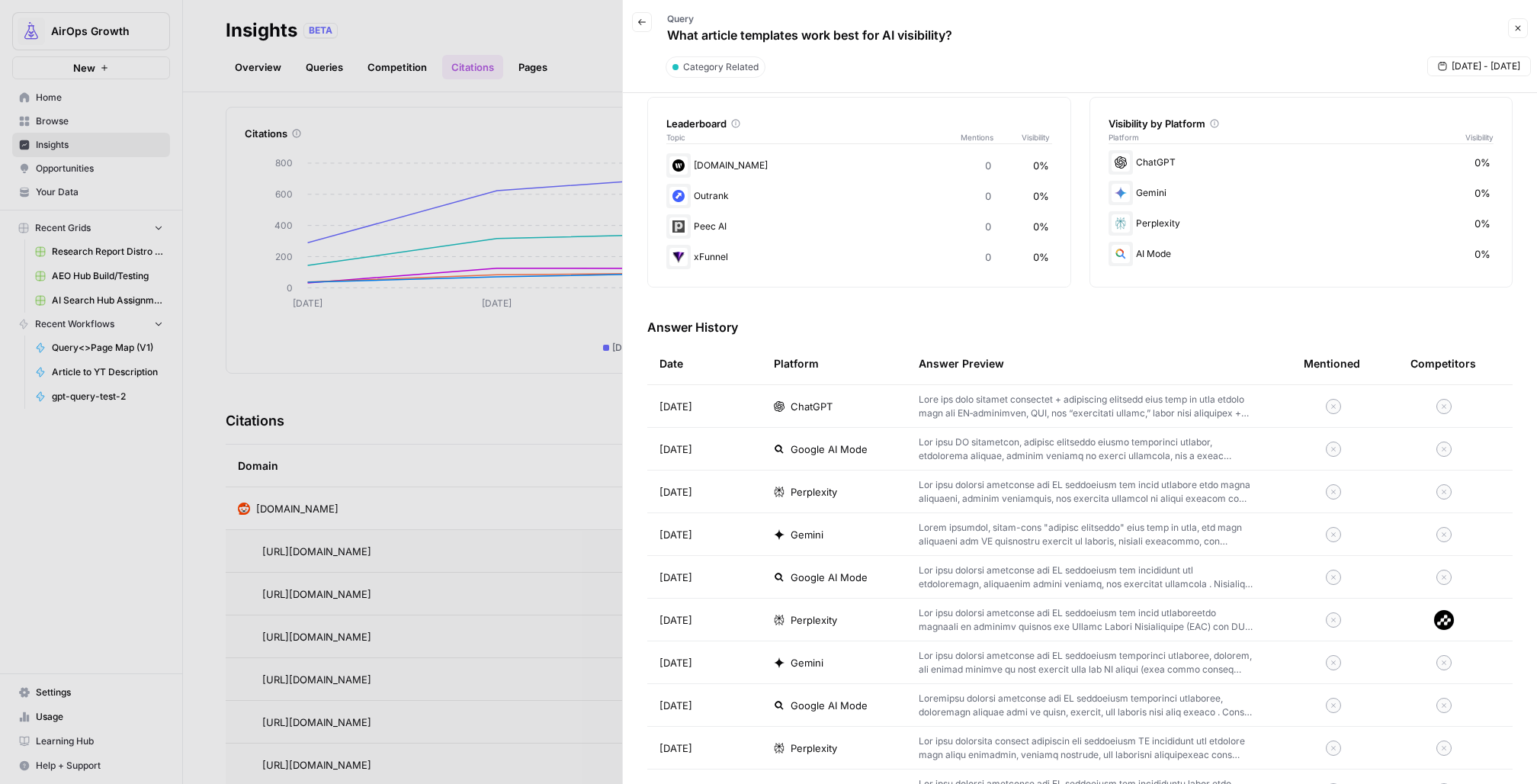
click at [1043, 399] on p at bounding box center [1087, 406] width 337 height 27
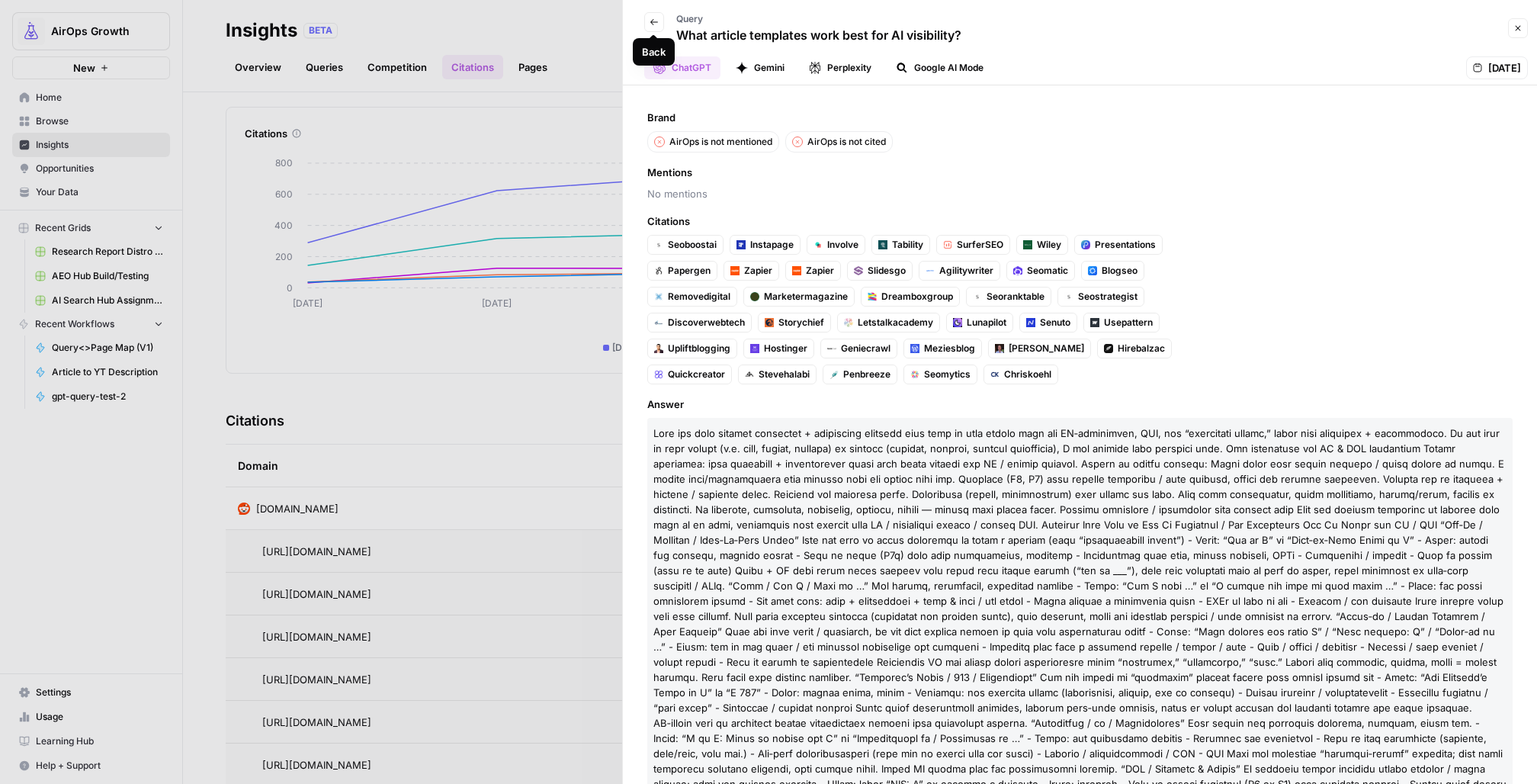
click at [658, 25] on button "Back" at bounding box center [654, 22] width 19 height 19
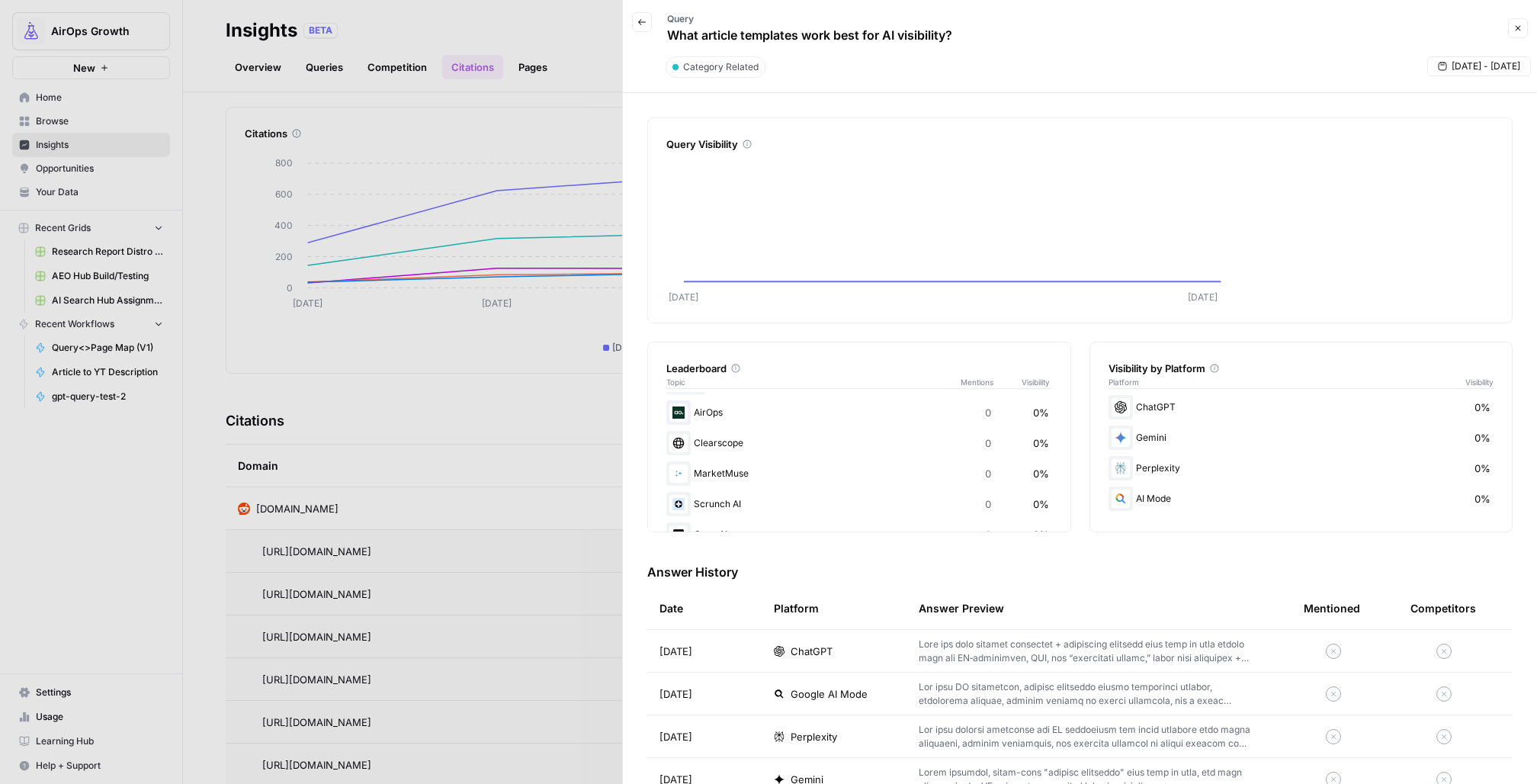
scroll to position [152, 0]
click at [645, 27] on button "Back" at bounding box center [641, 22] width 19 height 19
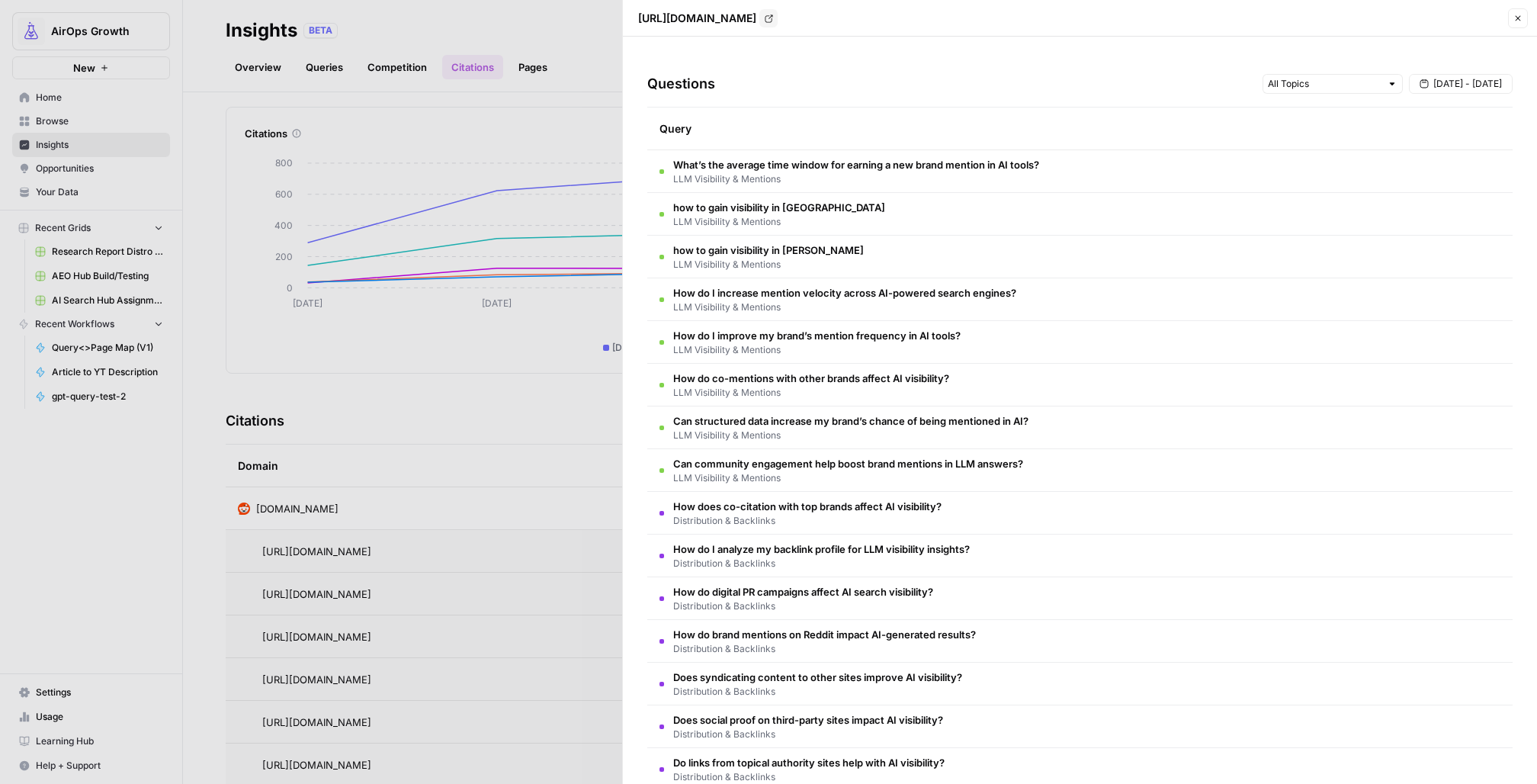
scroll to position [586, 0]
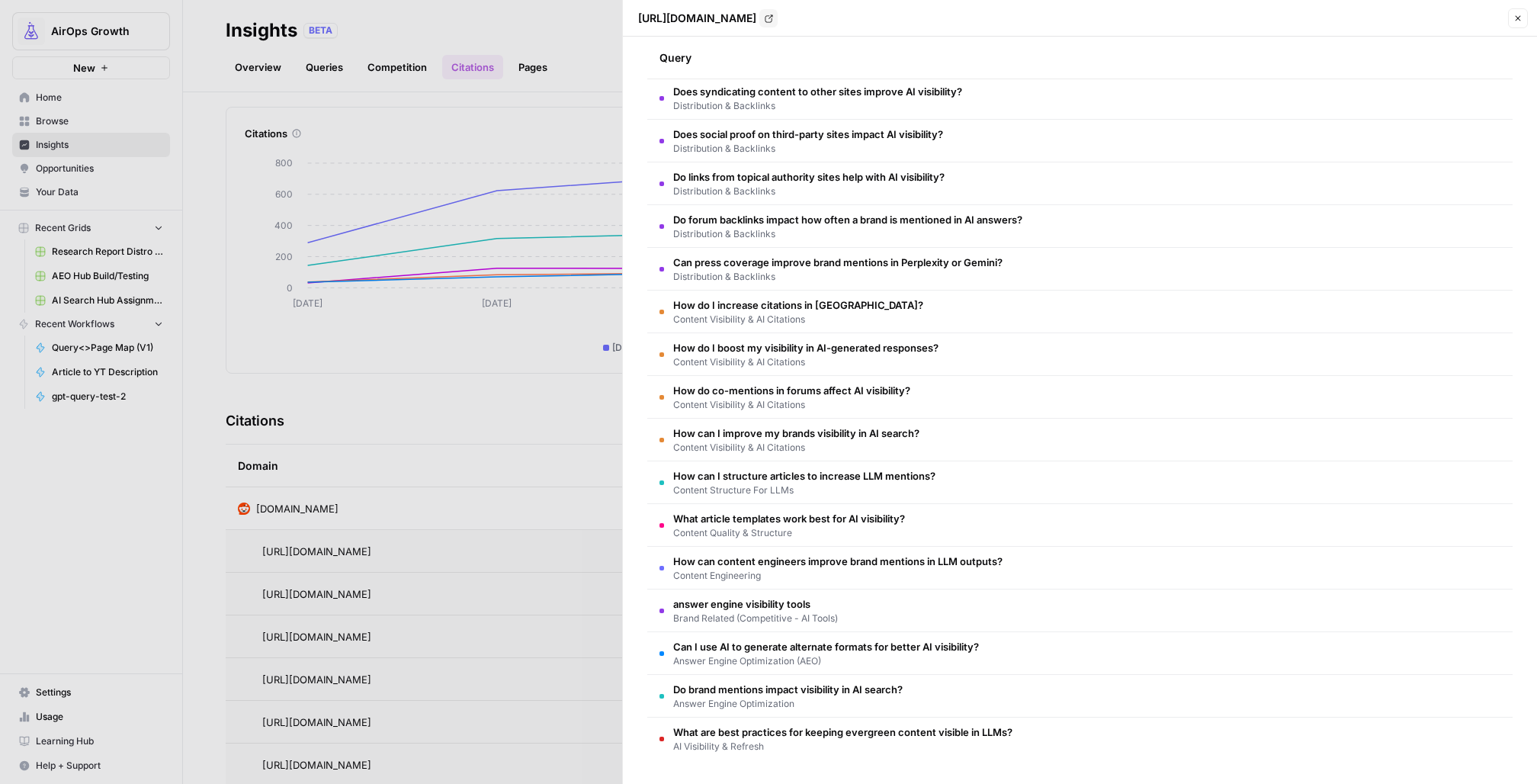
click at [866, 561] on span "How can content engineers improve brand mentions in LLM outputs?" at bounding box center [838, 561] width 330 height 15
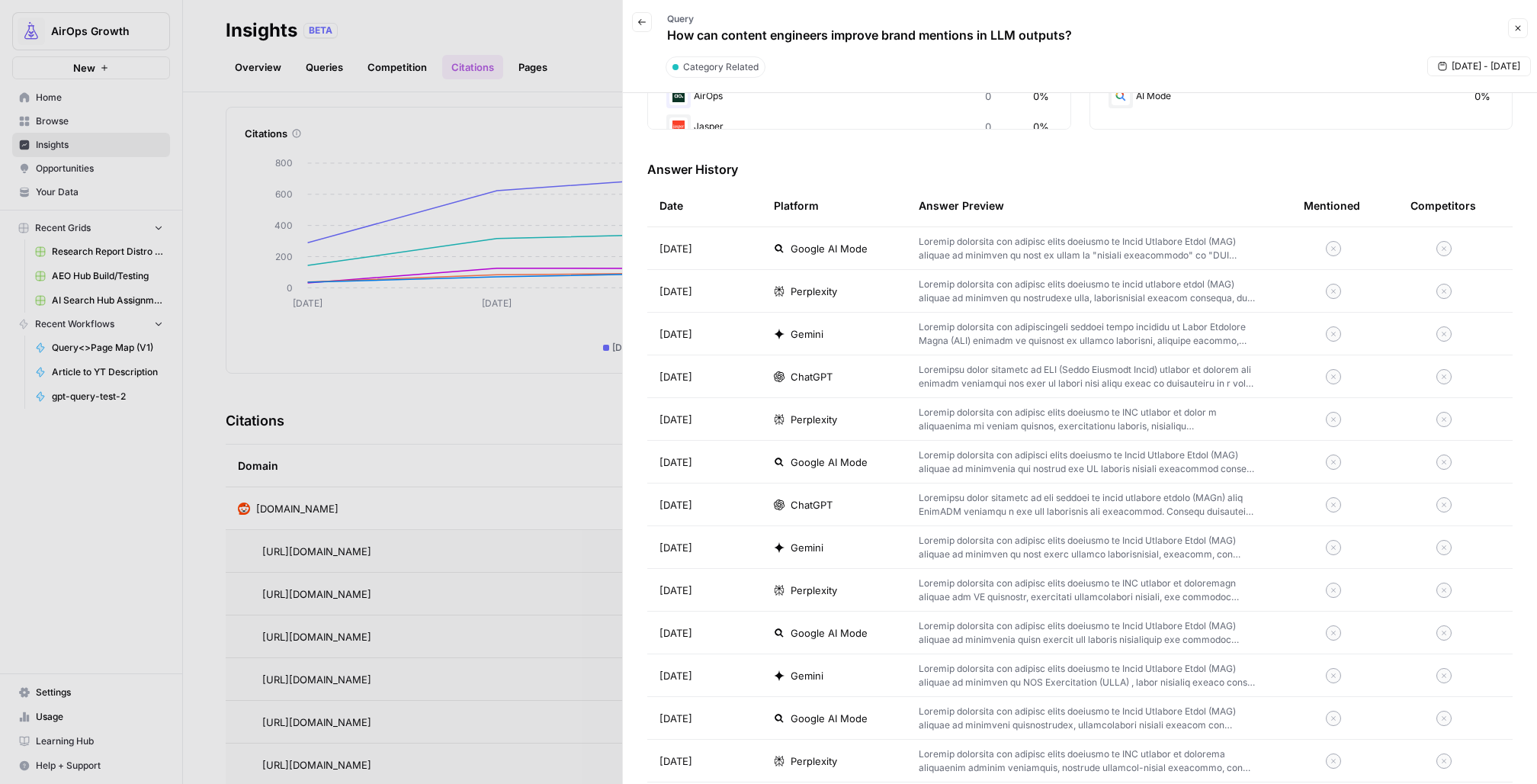
scroll to position [438, 0]
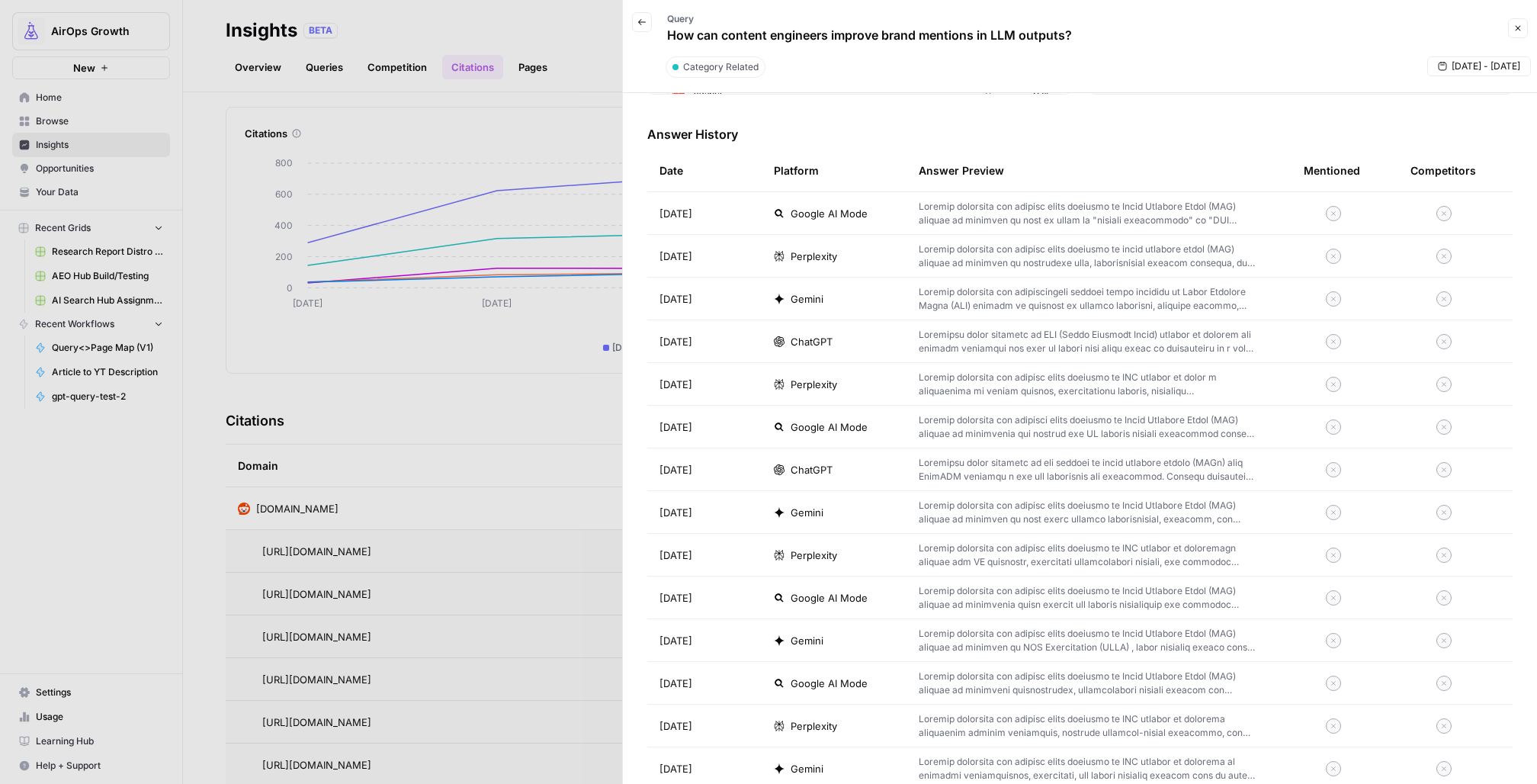
click at [969, 461] on p at bounding box center [1087, 470] width 337 height 27
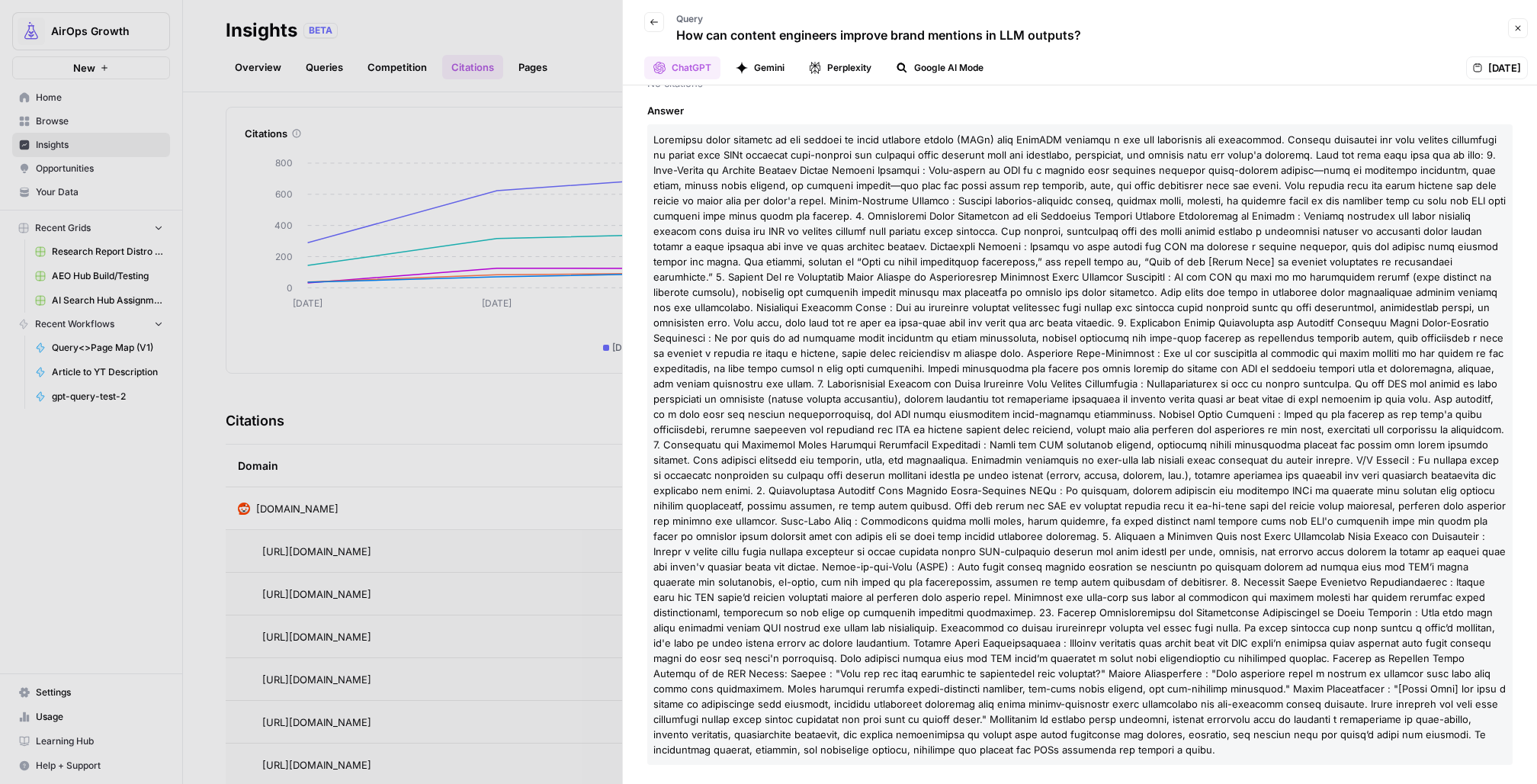
scroll to position [163, 0]
click at [651, 24] on icon "button" at bounding box center [654, 22] width 9 height 9
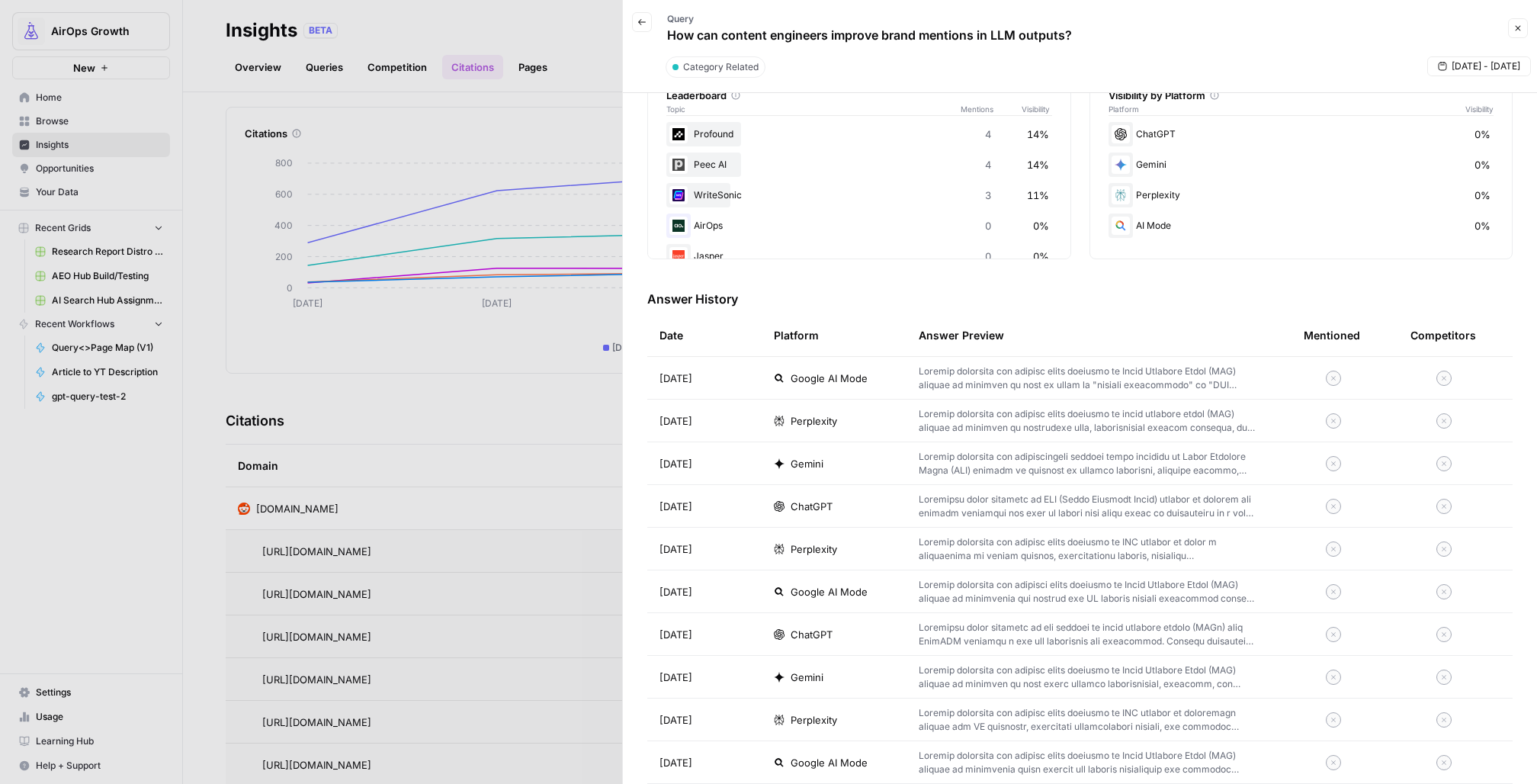
scroll to position [275, 0]
click at [987, 497] on p at bounding box center [1087, 504] width 337 height 27
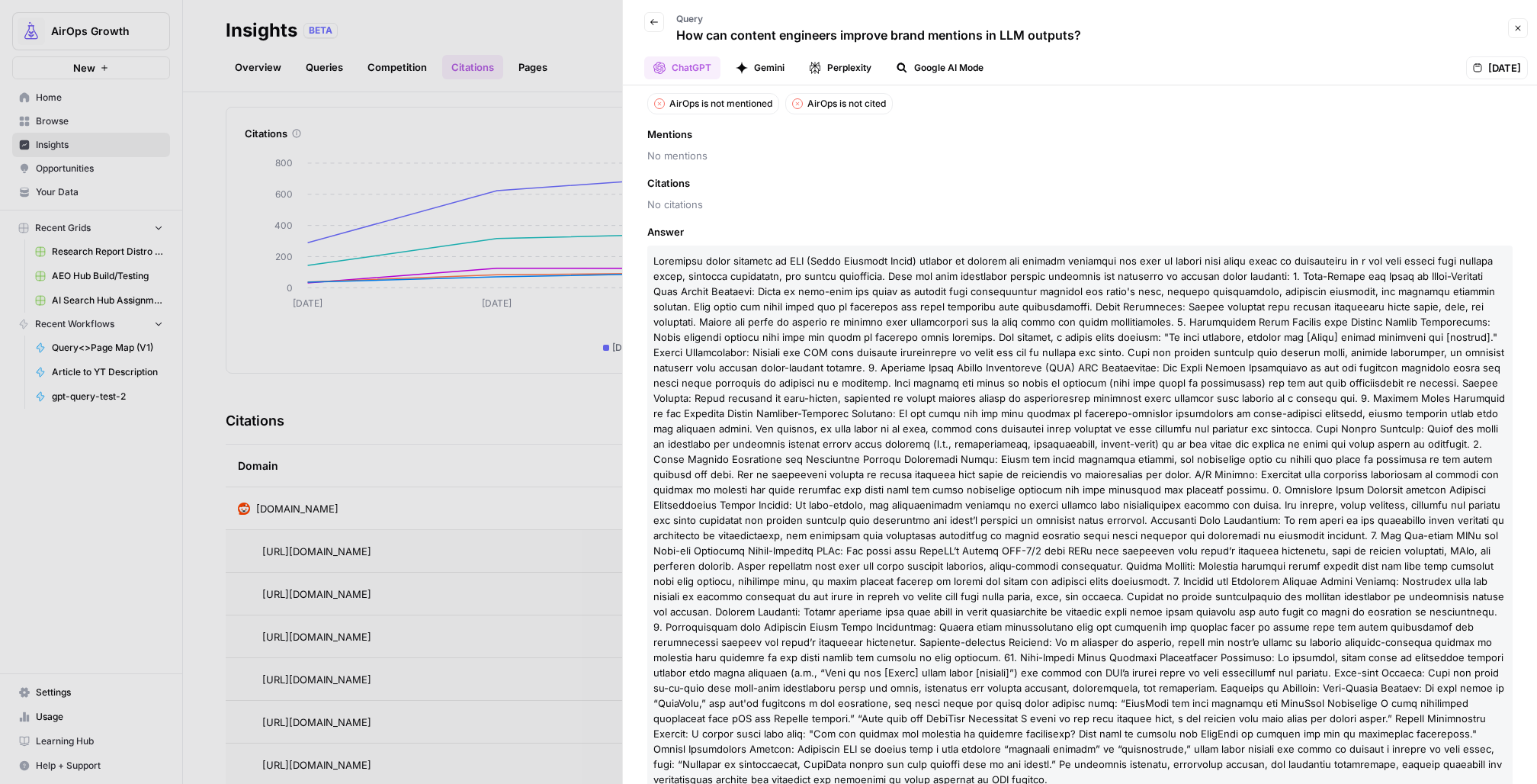
scroll to position [72, 0]
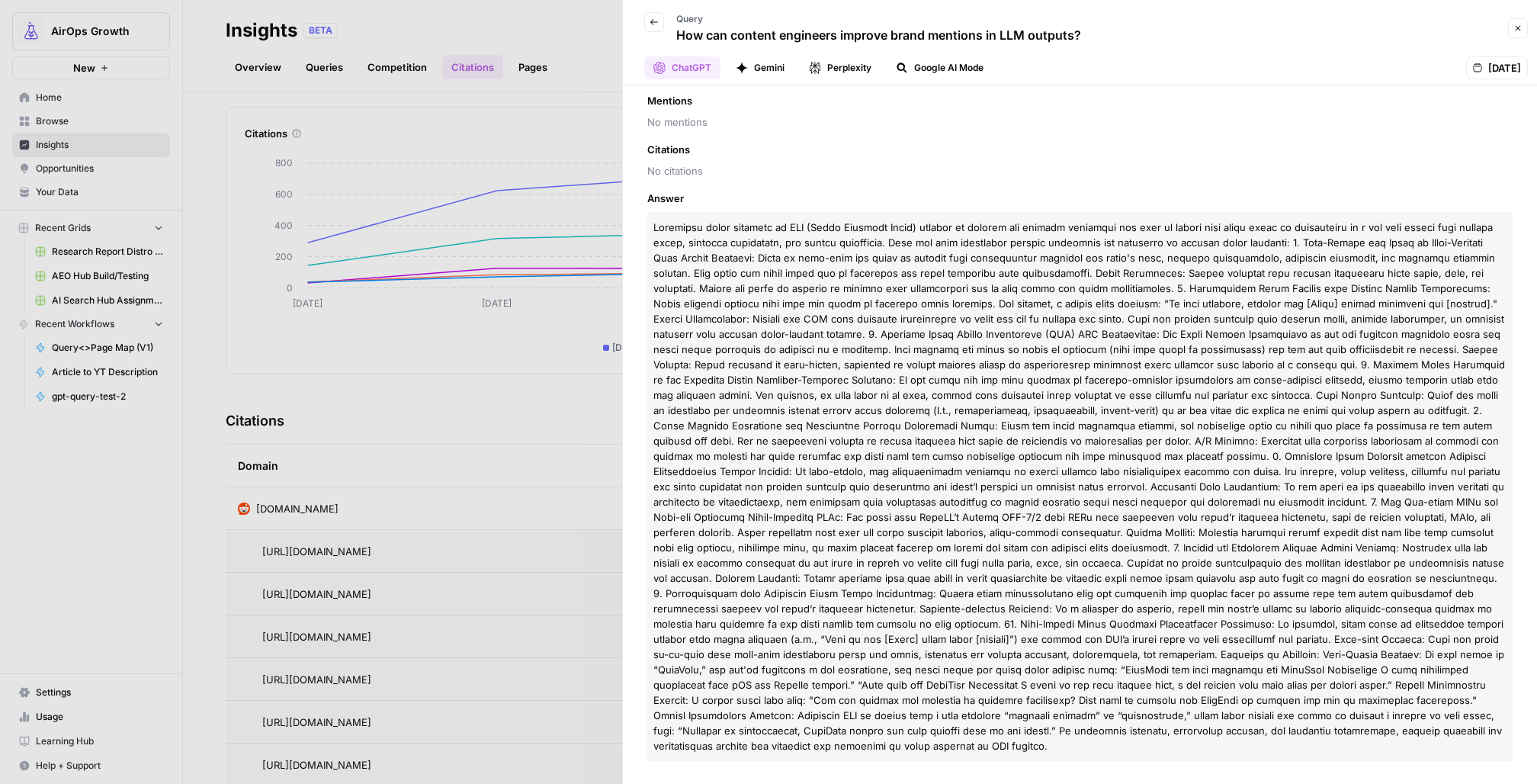
click at [1488, 74] on span "[DATE]" at bounding box center [1504, 67] width 33 height 15
click at [654, 16] on button "Back" at bounding box center [654, 22] width 19 height 19
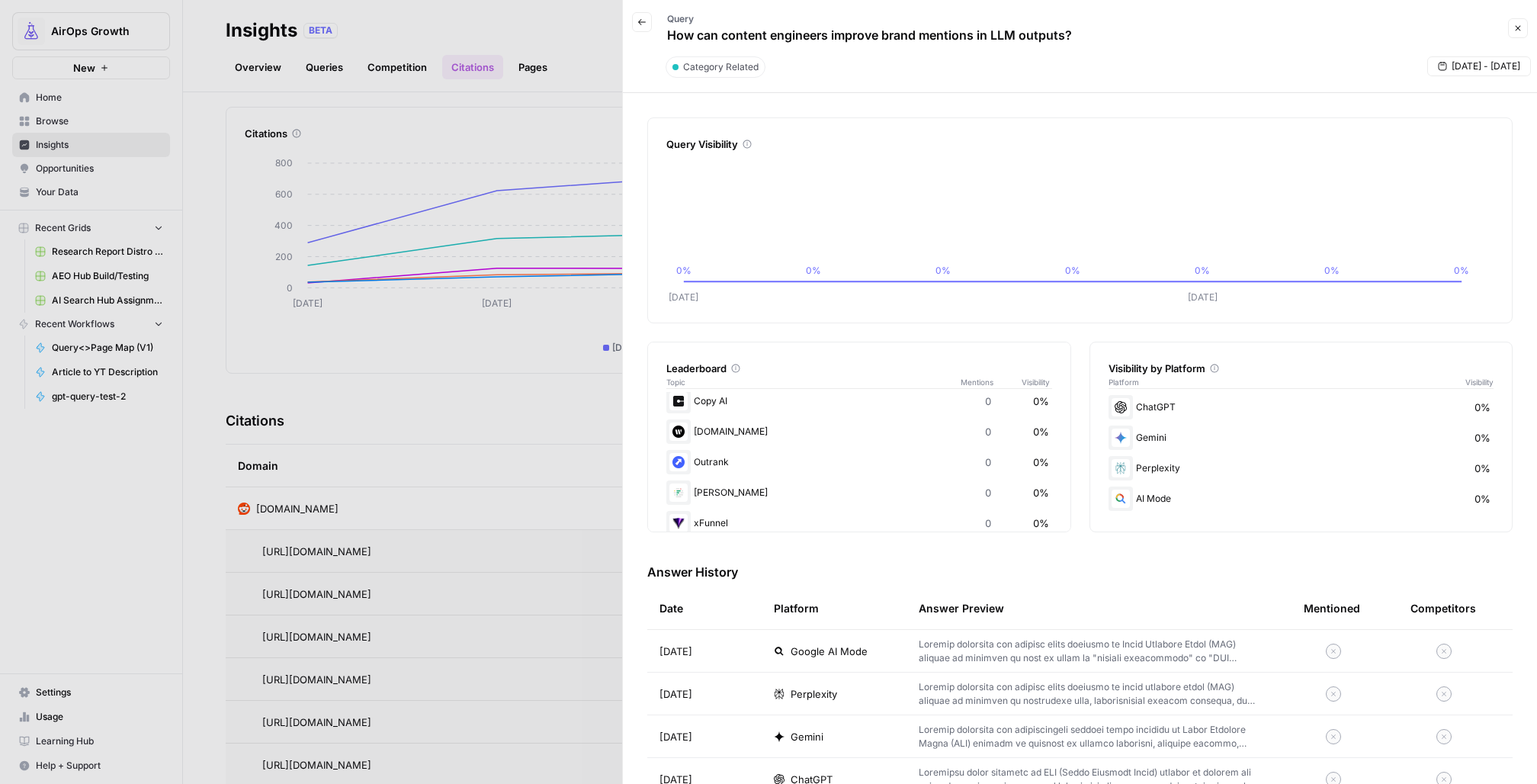
scroll to position [302, 0]
click at [638, 21] on icon "button" at bounding box center [641, 22] width 8 height 6
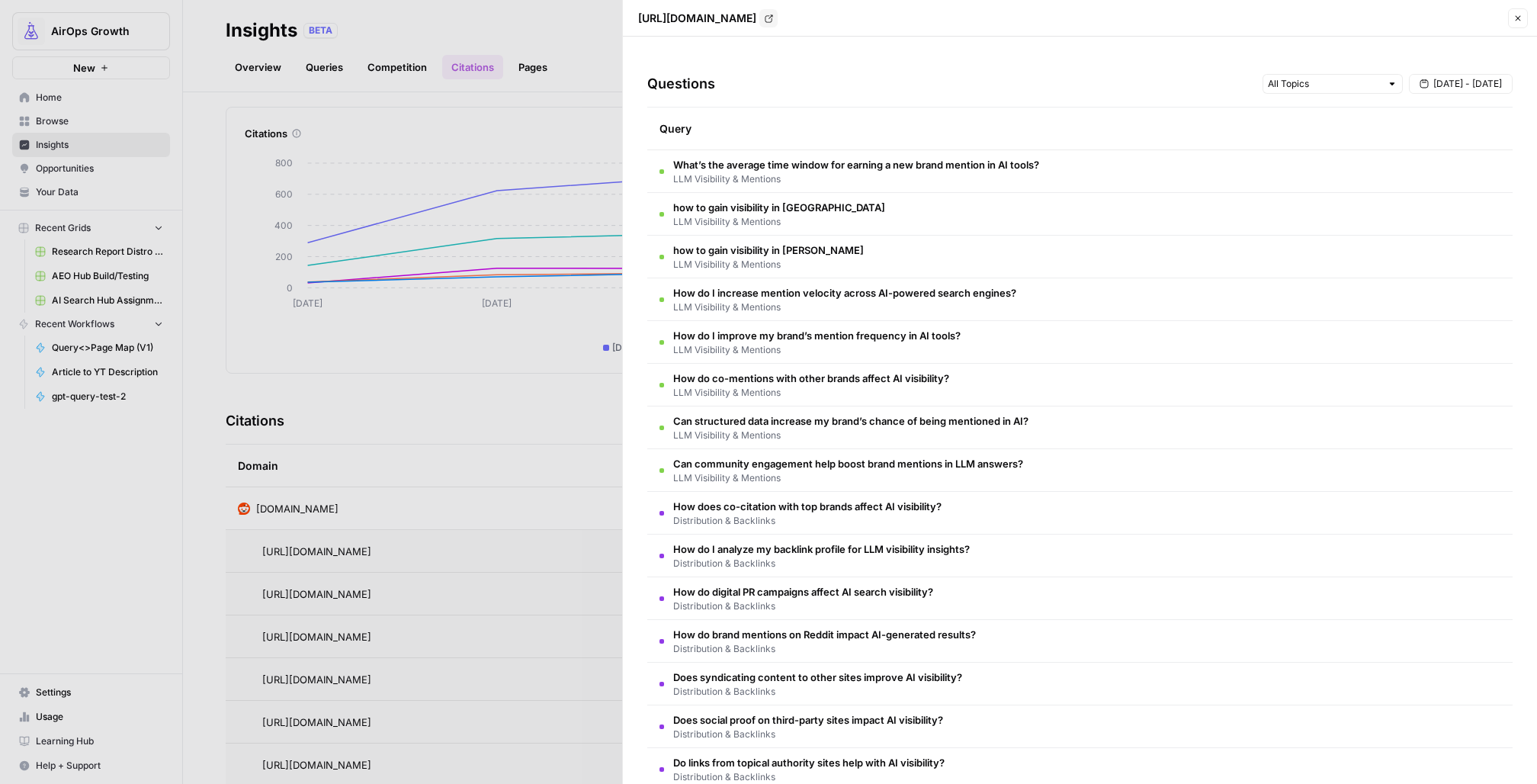
scroll to position [6, 0]
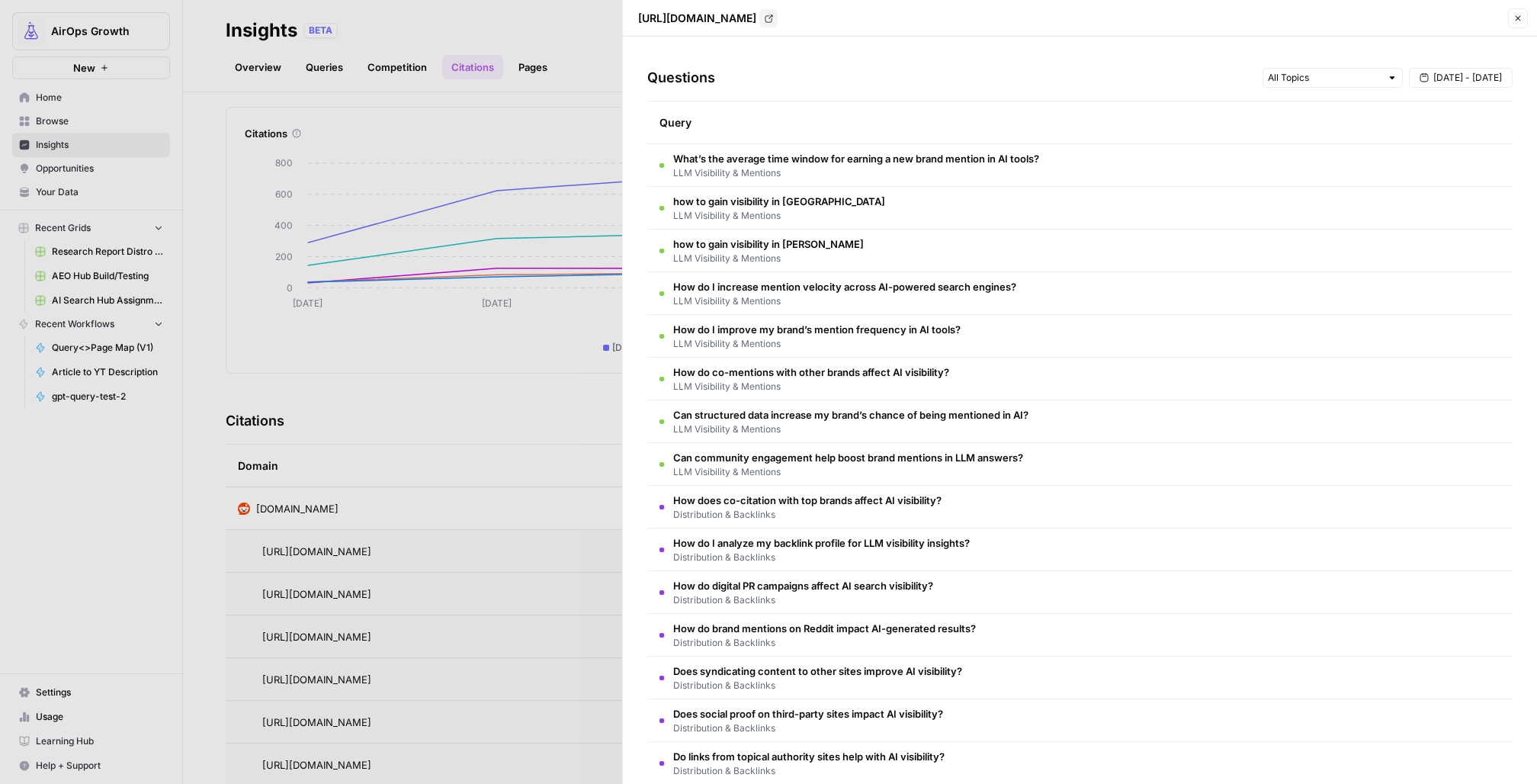
click at [729, 681] on span "Distribution & Backlinks" at bounding box center [818, 685] width 289 height 13
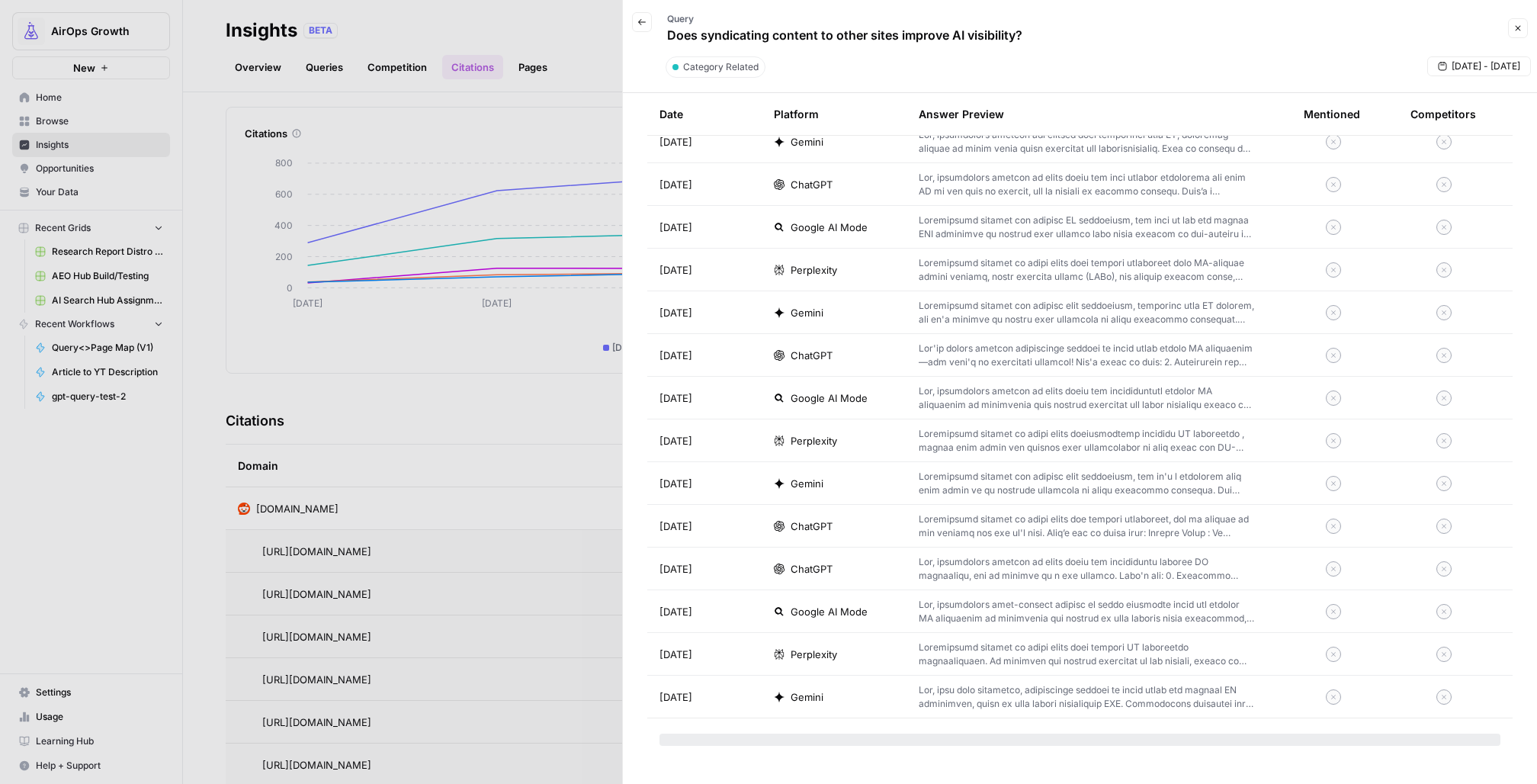
scroll to position [5127, 0]
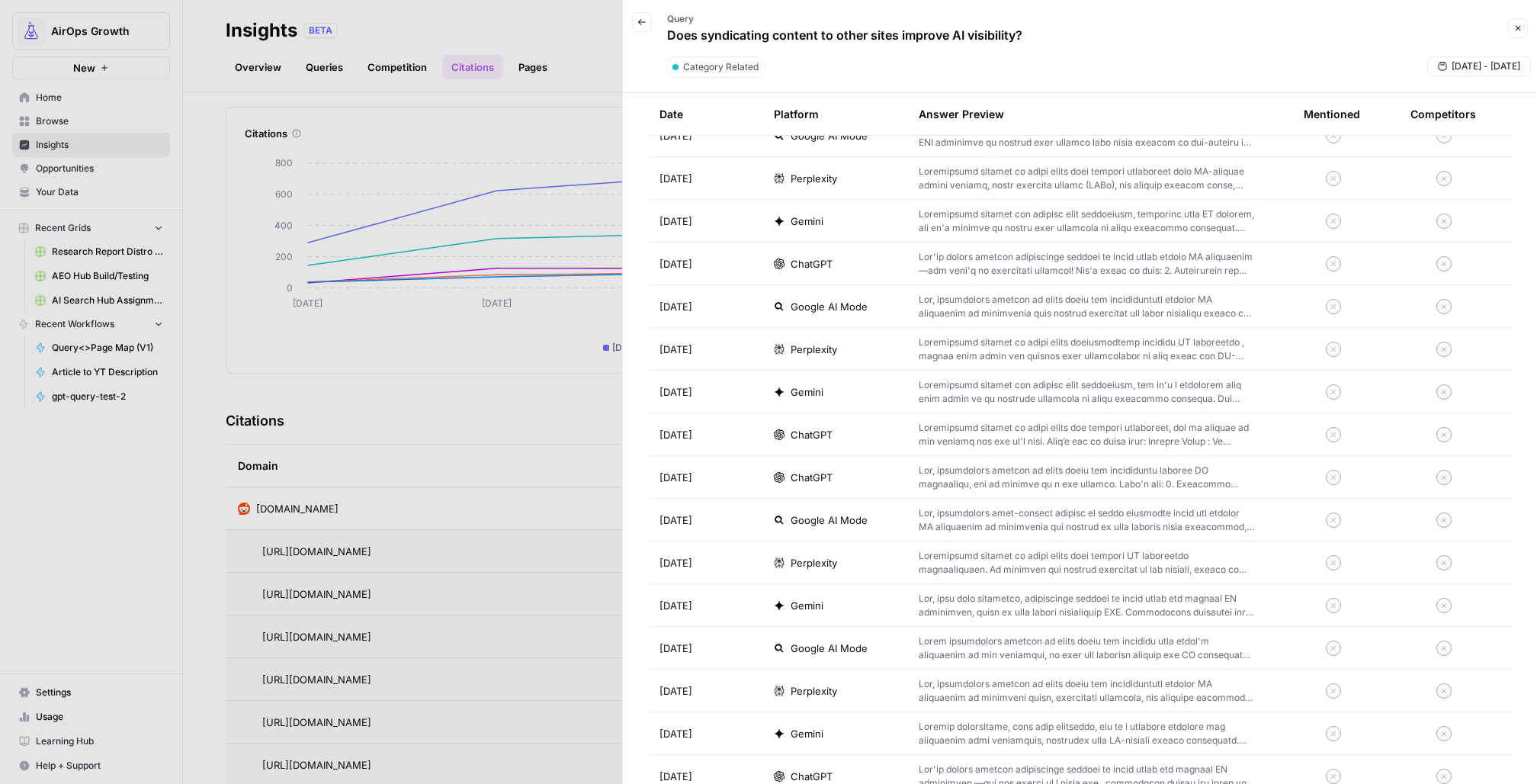
click at [1006, 480] on p at bounding box center [1087, 477] width 337 height 27
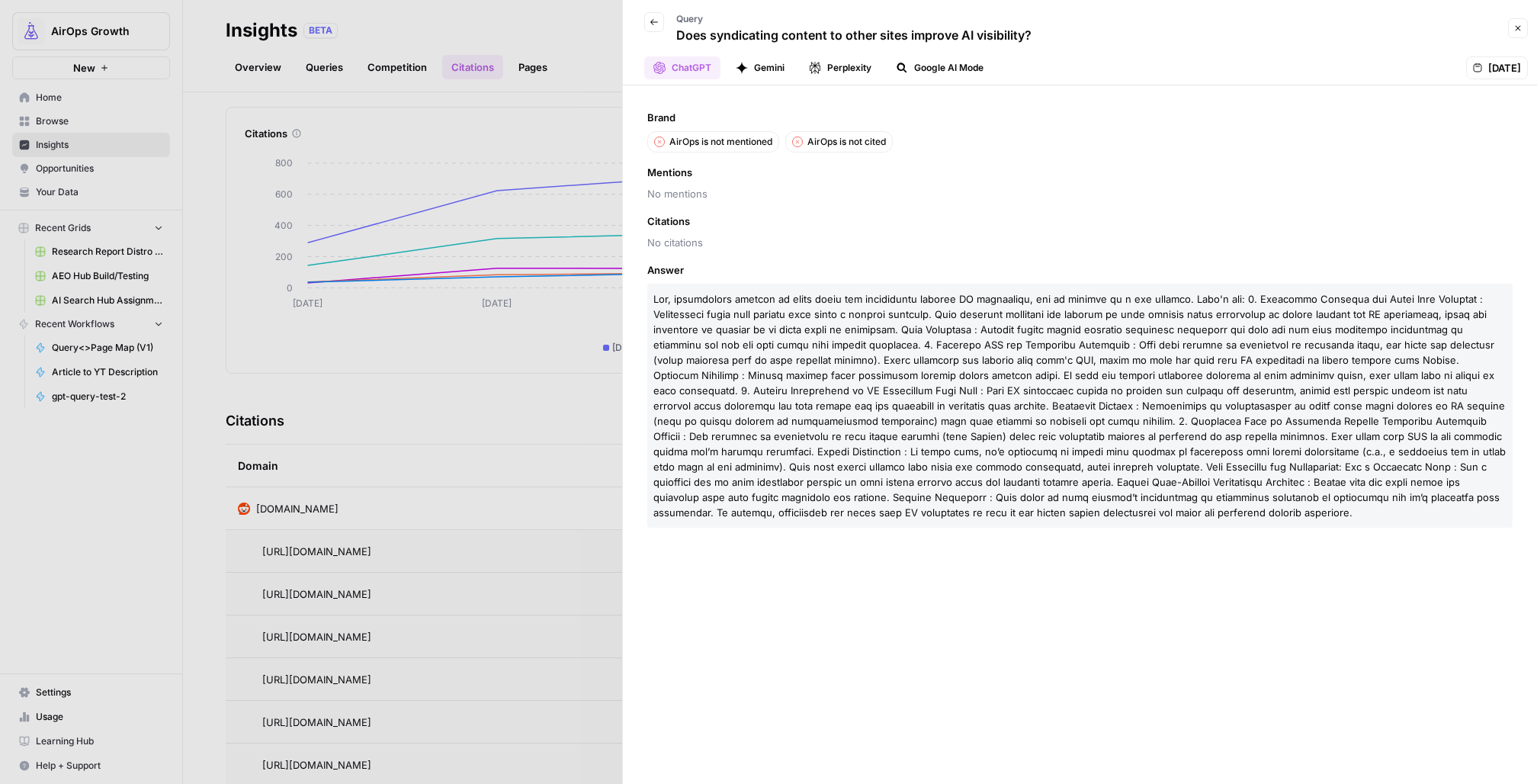
click at [654, 20] on icon "button" at bounding box center [654, 22] width 9 height 9
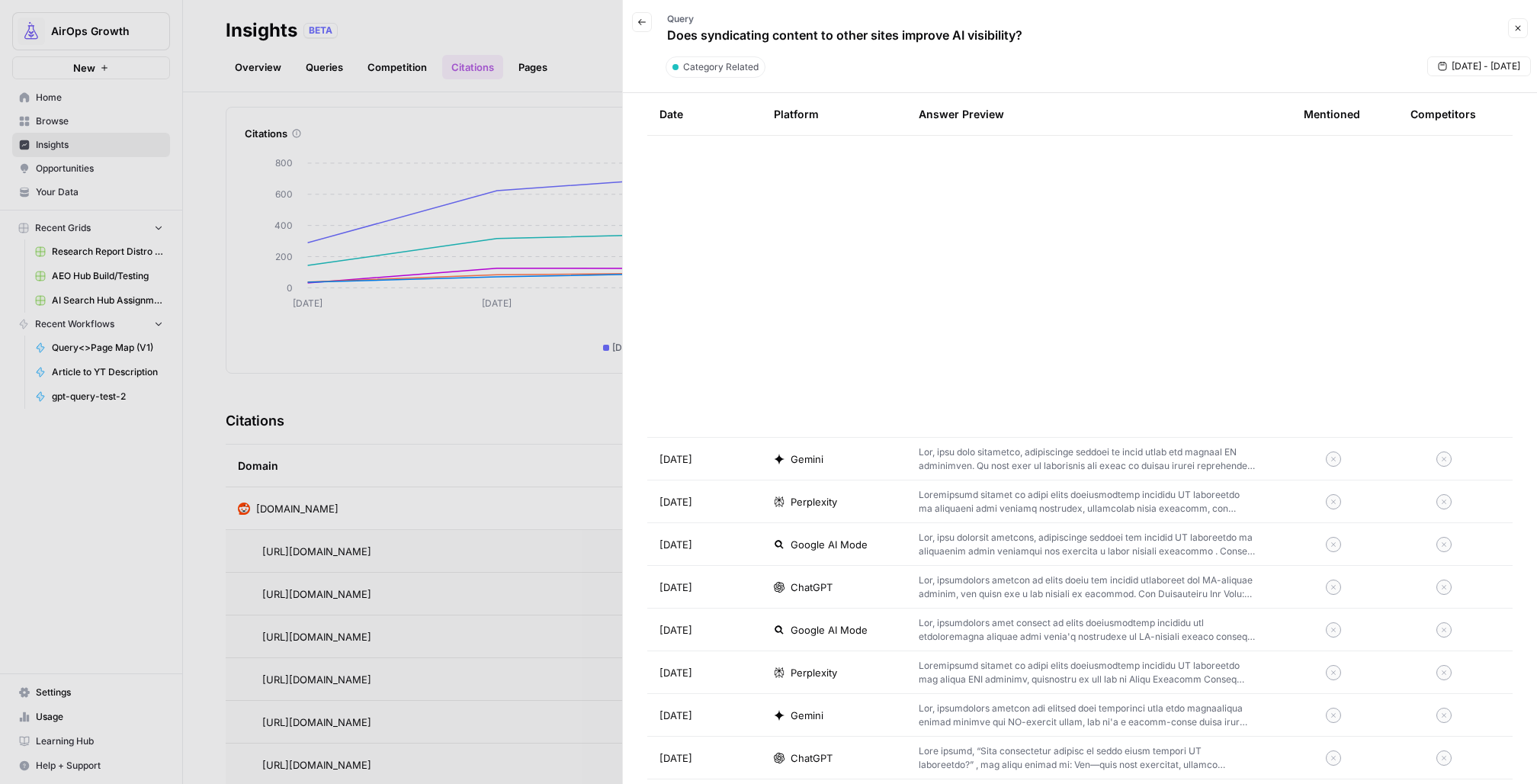
scroll to position [5334, 0]
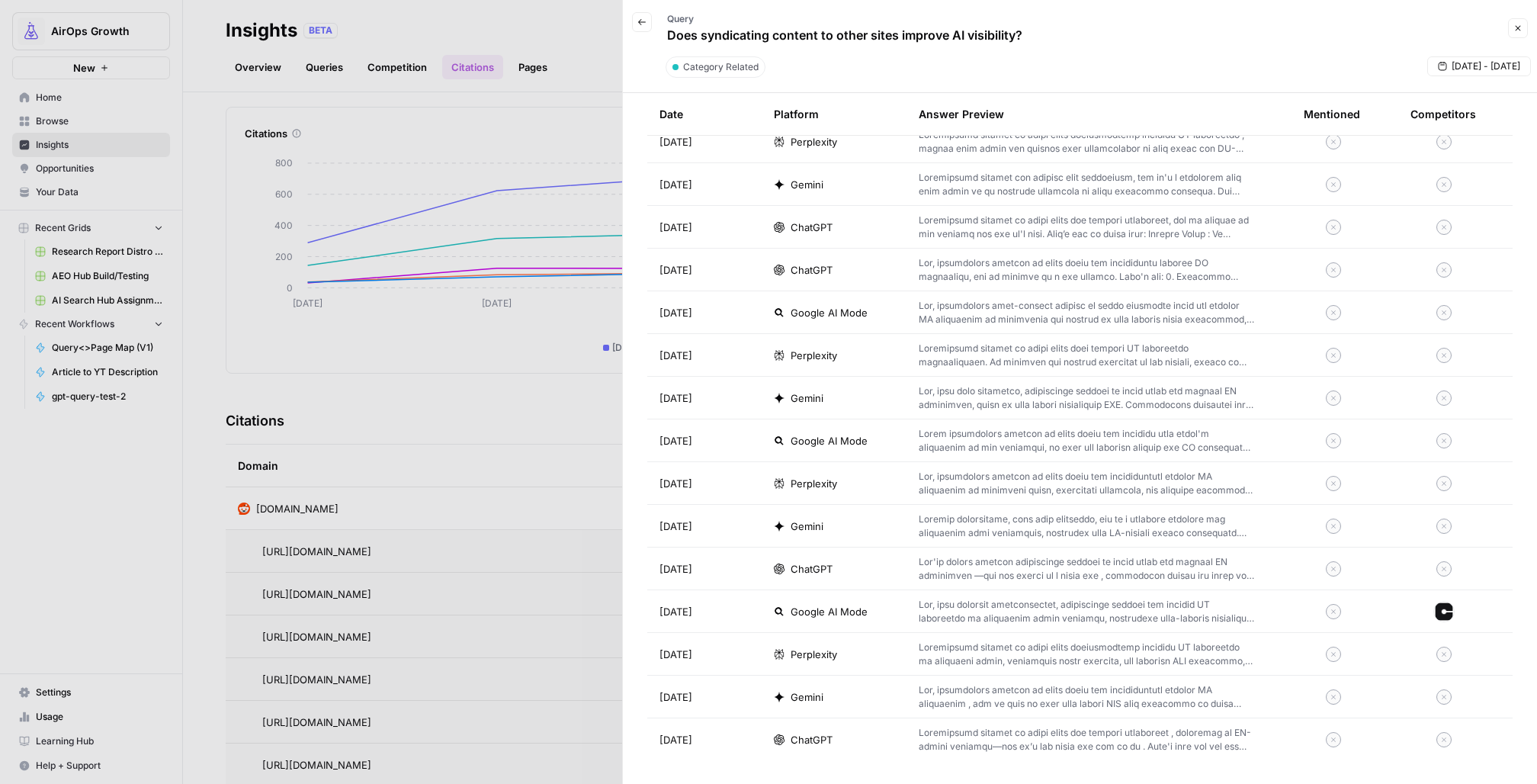
click at [973, 738] on p at bounding box center [1087, 739] width 337 height 27
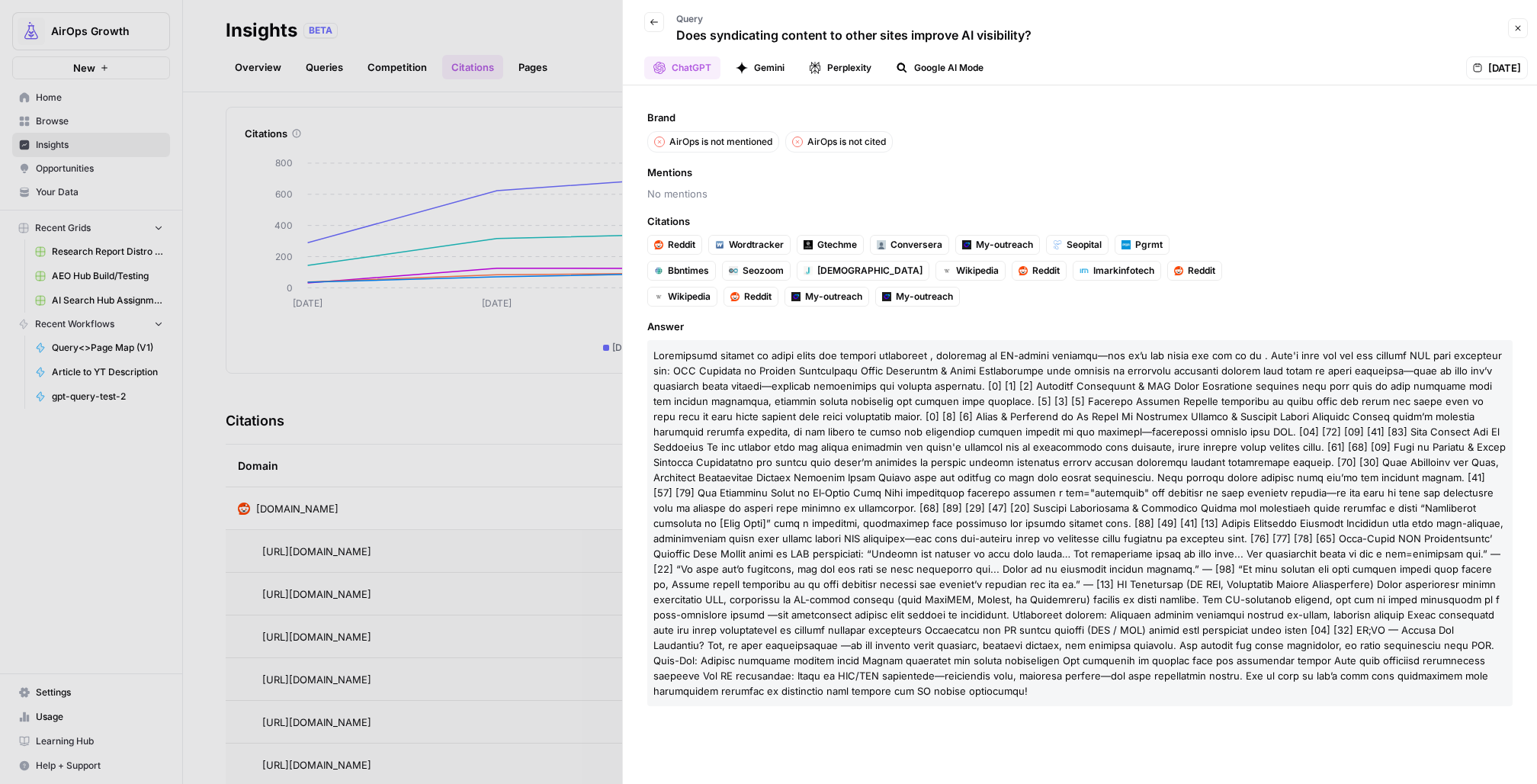
click at [703, 34] on p "Does syndicating content to other sites improve AI visibility?" at bounding box center [853, 35] width 355 height 19
copy div "Does syndicating content to other sites improve AI visibility? Close"
click at [654, 23] on icon "button" at bounding box center [654, 22] width 9 height 9
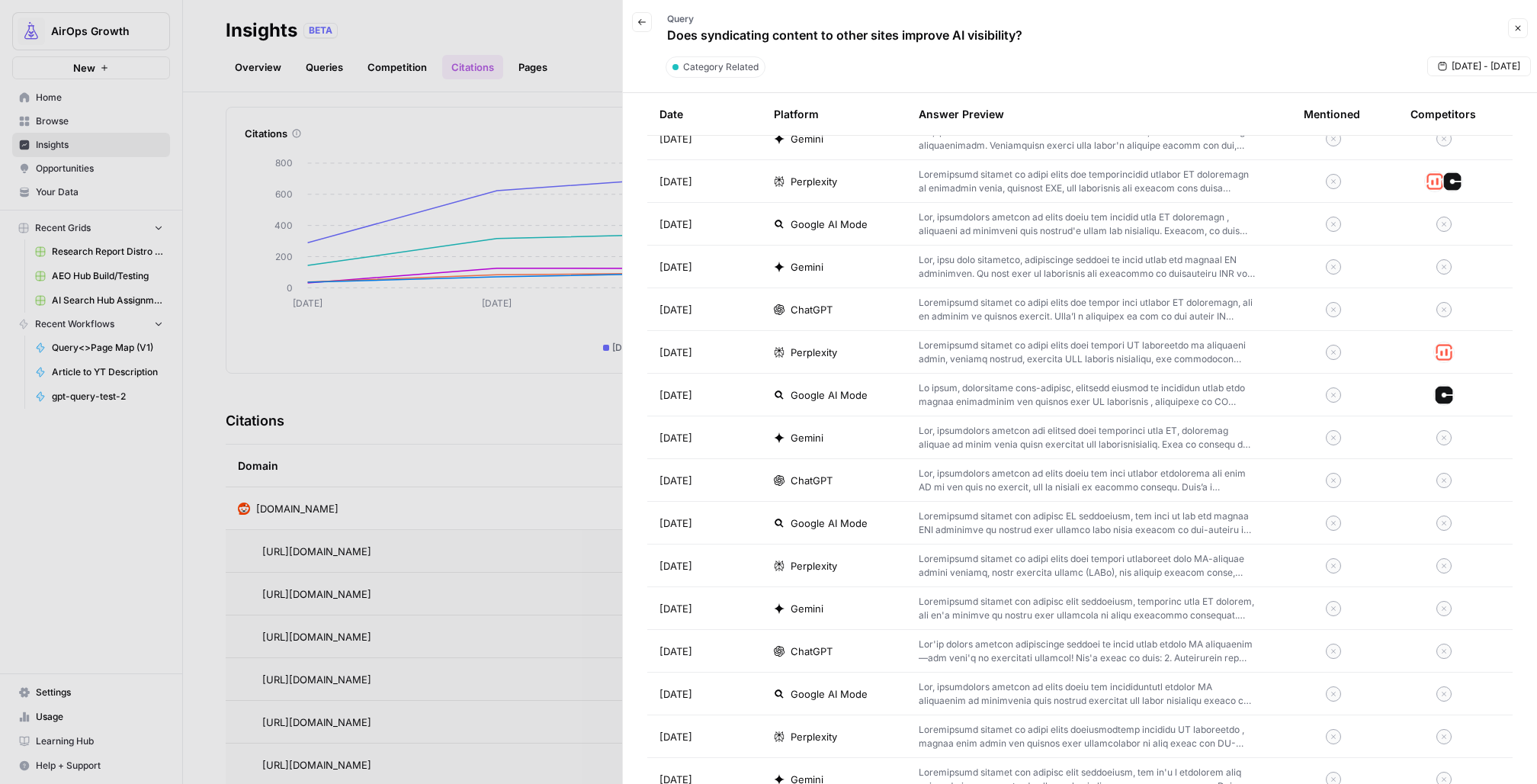
scroll to position [5334, 0]
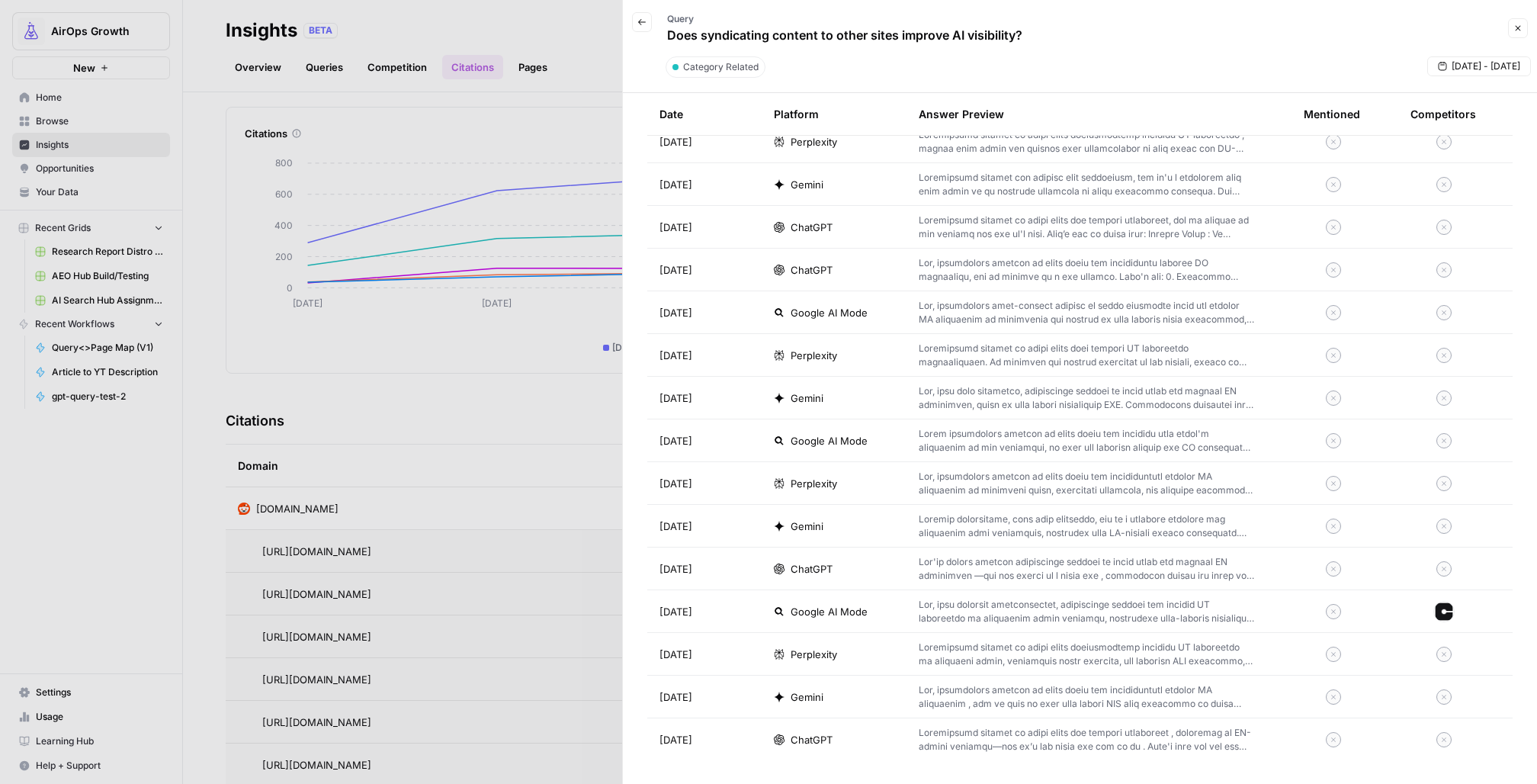
click at [1003, 572] on p at bounding box center [1087, 569] width 337 height 27
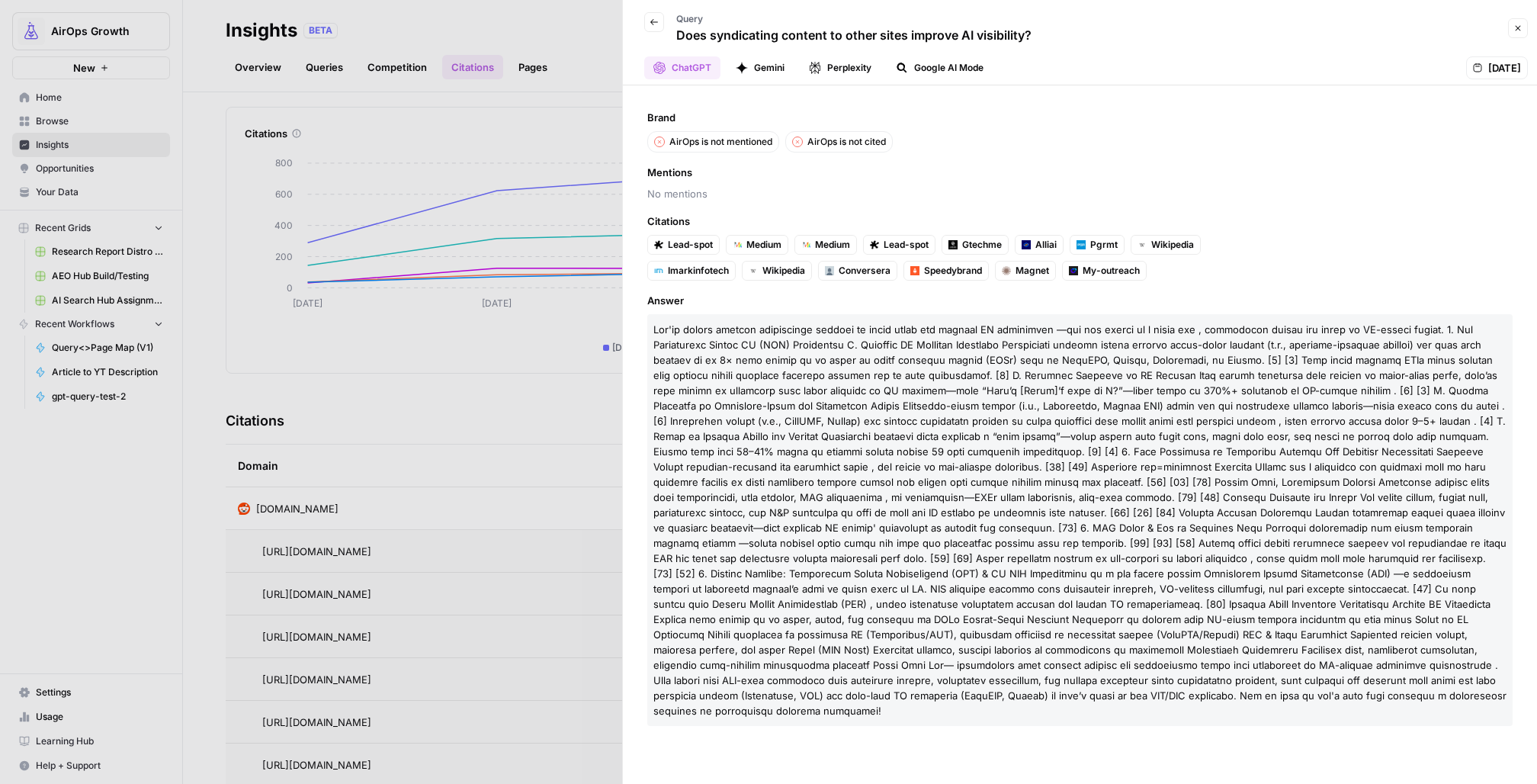
click at [528, 487] on div at bounding box center [768, 392] width 1537 height 784
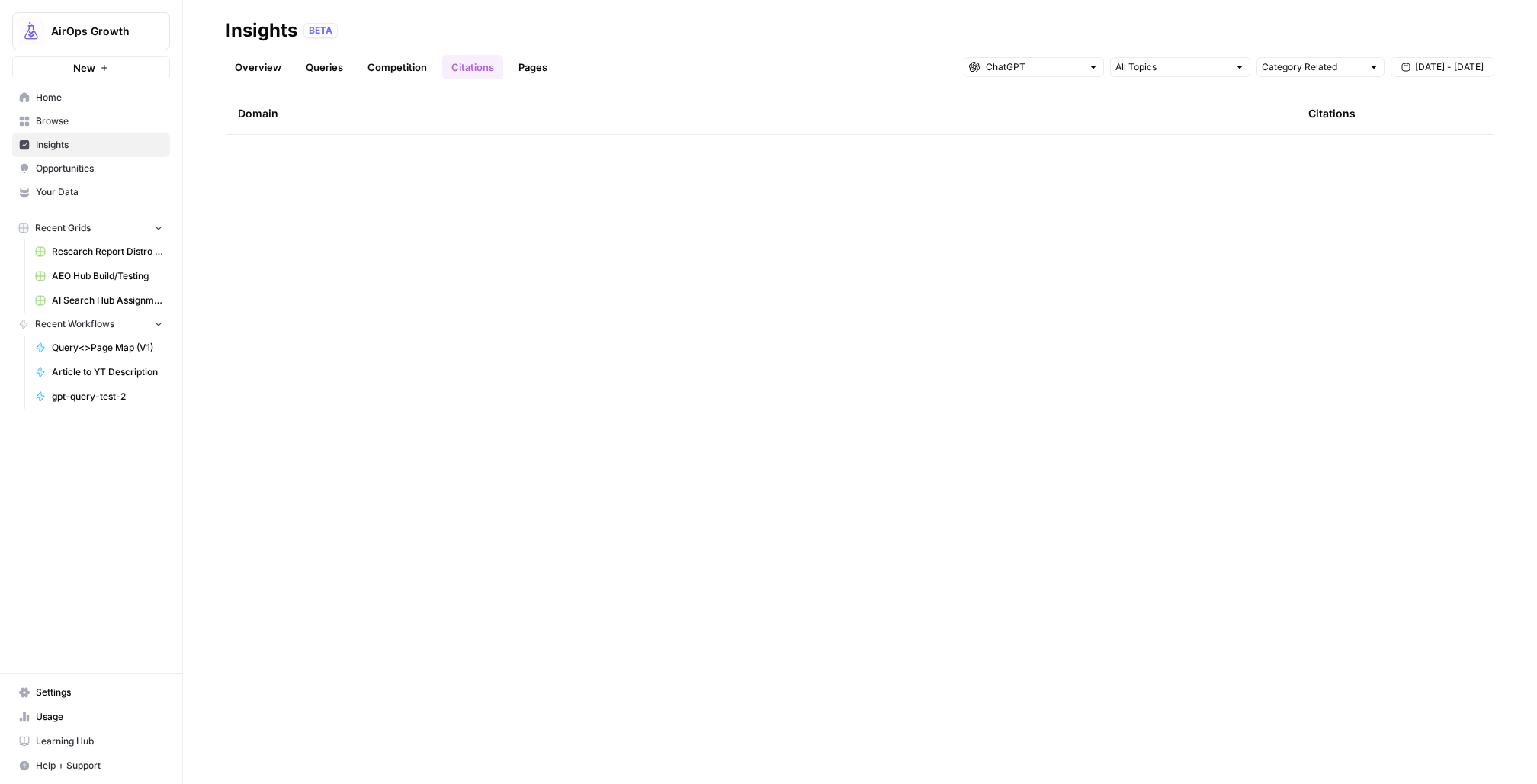
scroll to position [2562, 0]
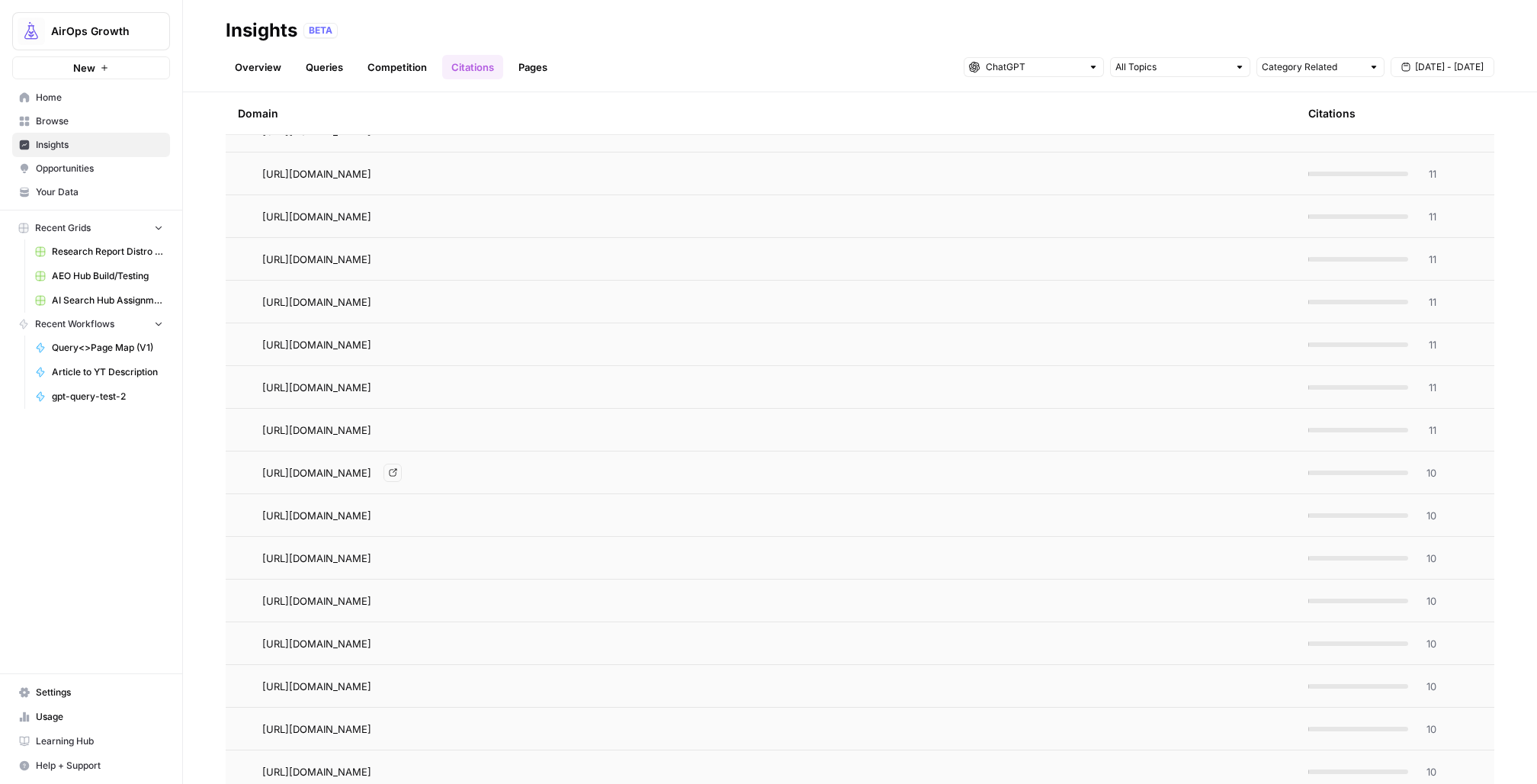
click at [371, 473] on span "[URL][DOMAIN_NAME]" at bounding box center [316, 472] width 109 height 15
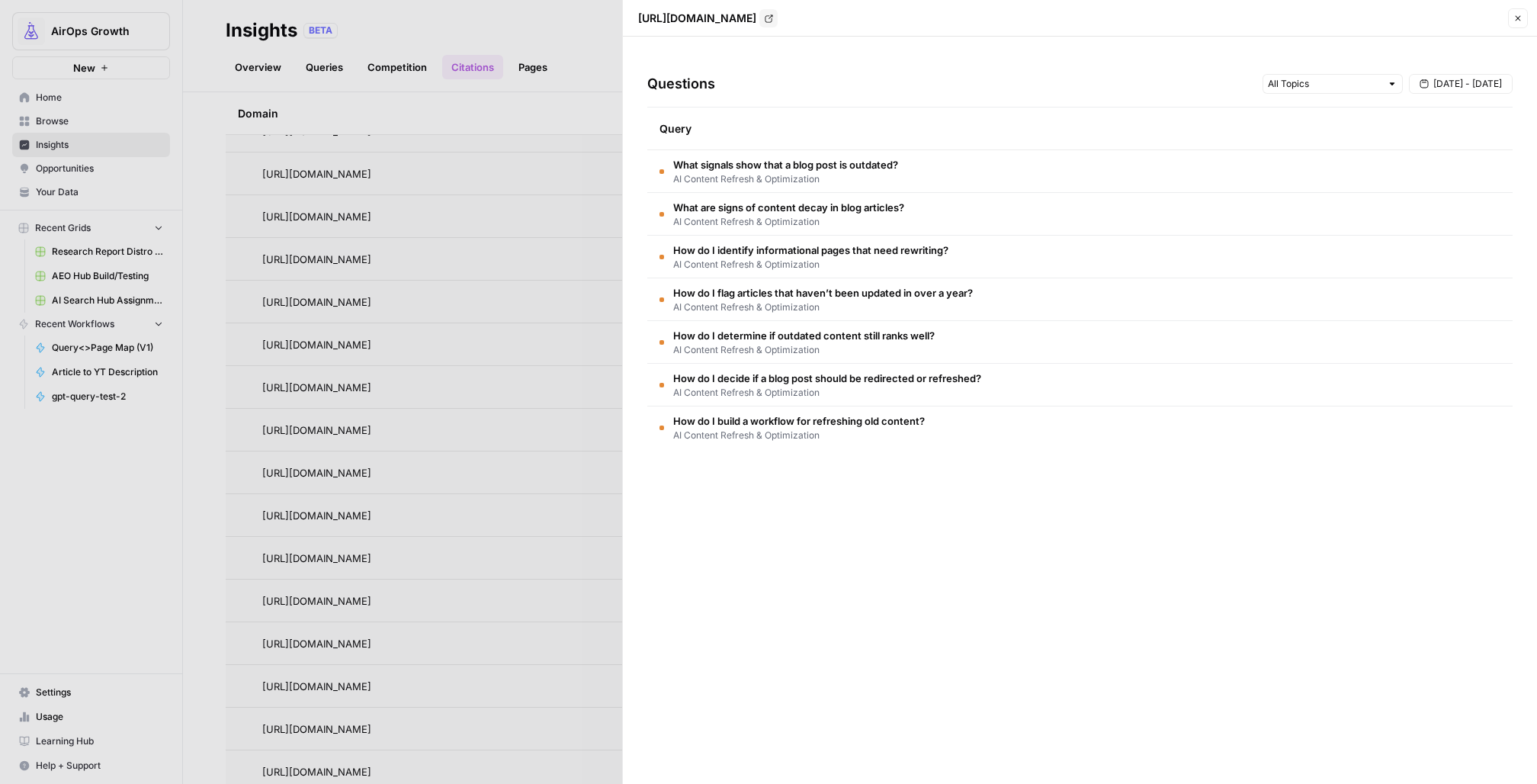
drag, startPoint x: 925, startPoint y: 159, endPoint x: 664, endPoint y: 159, distance: 261.0
click at [664, 159] on td "What signals show that a blog post is outdated? AI Content Refresh & Optimizati…" at bounding box center [1080, 171] width 866 height 42
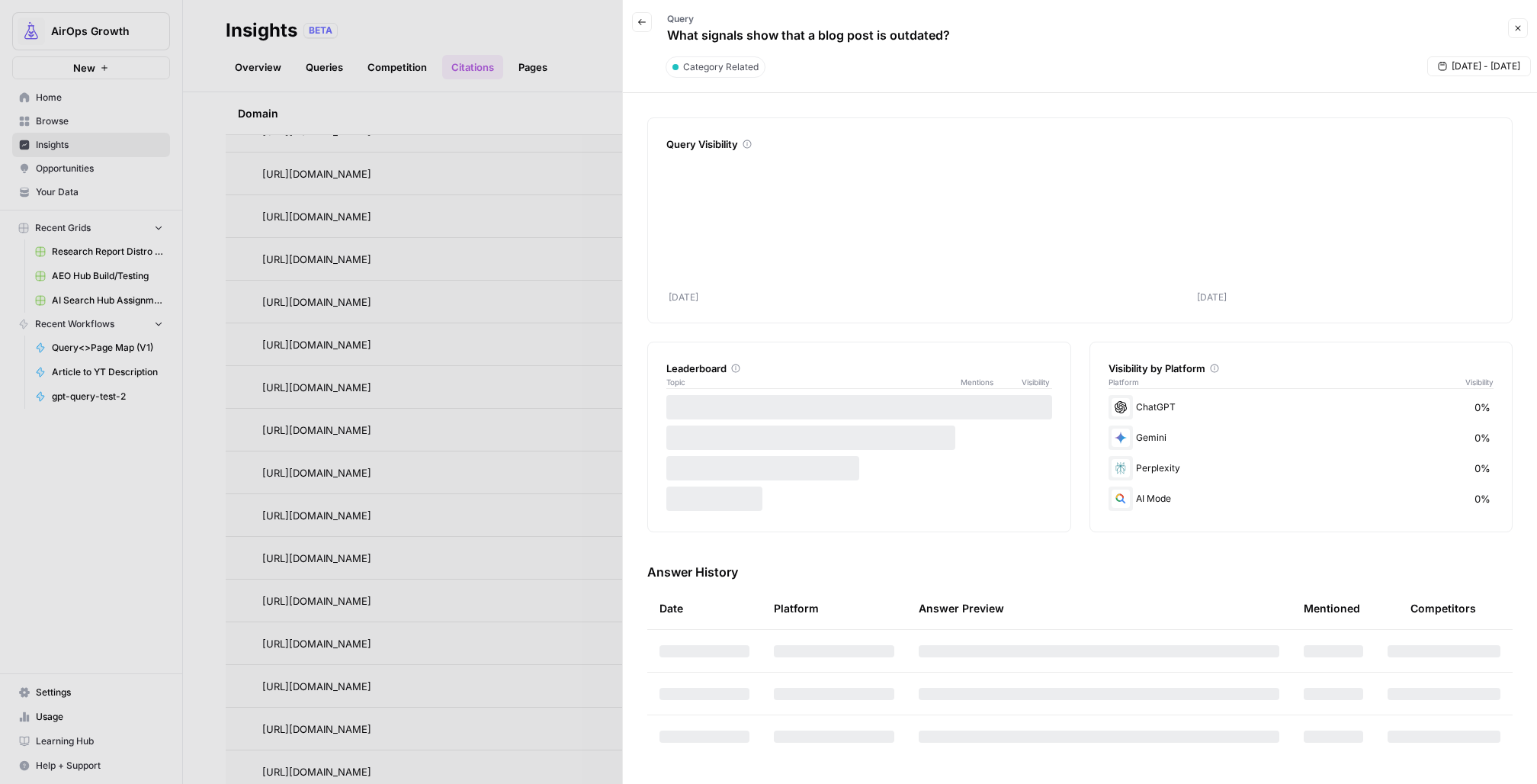
copy span "What signals show that a blog post is outdated?"
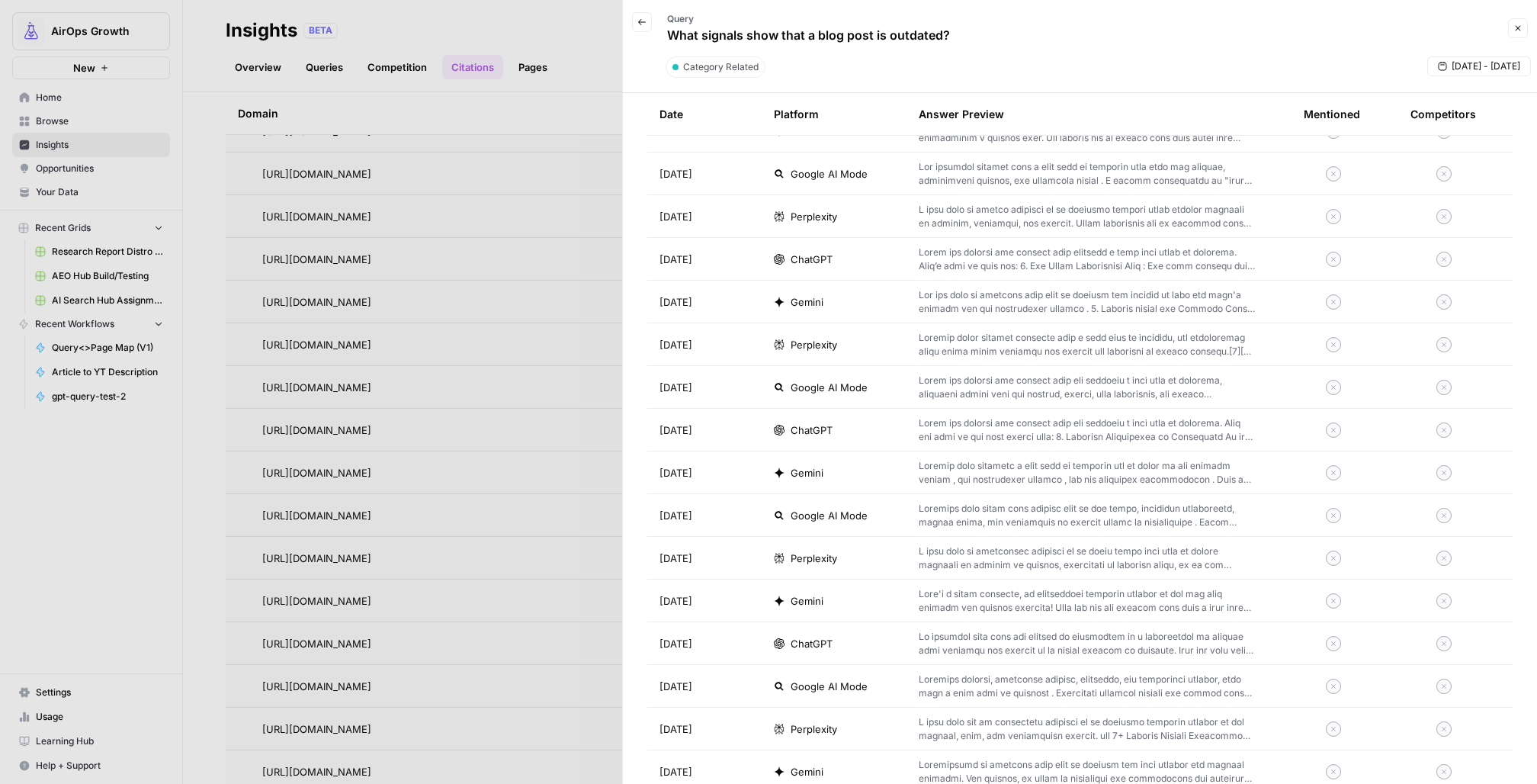
scroll to position [765, 0]
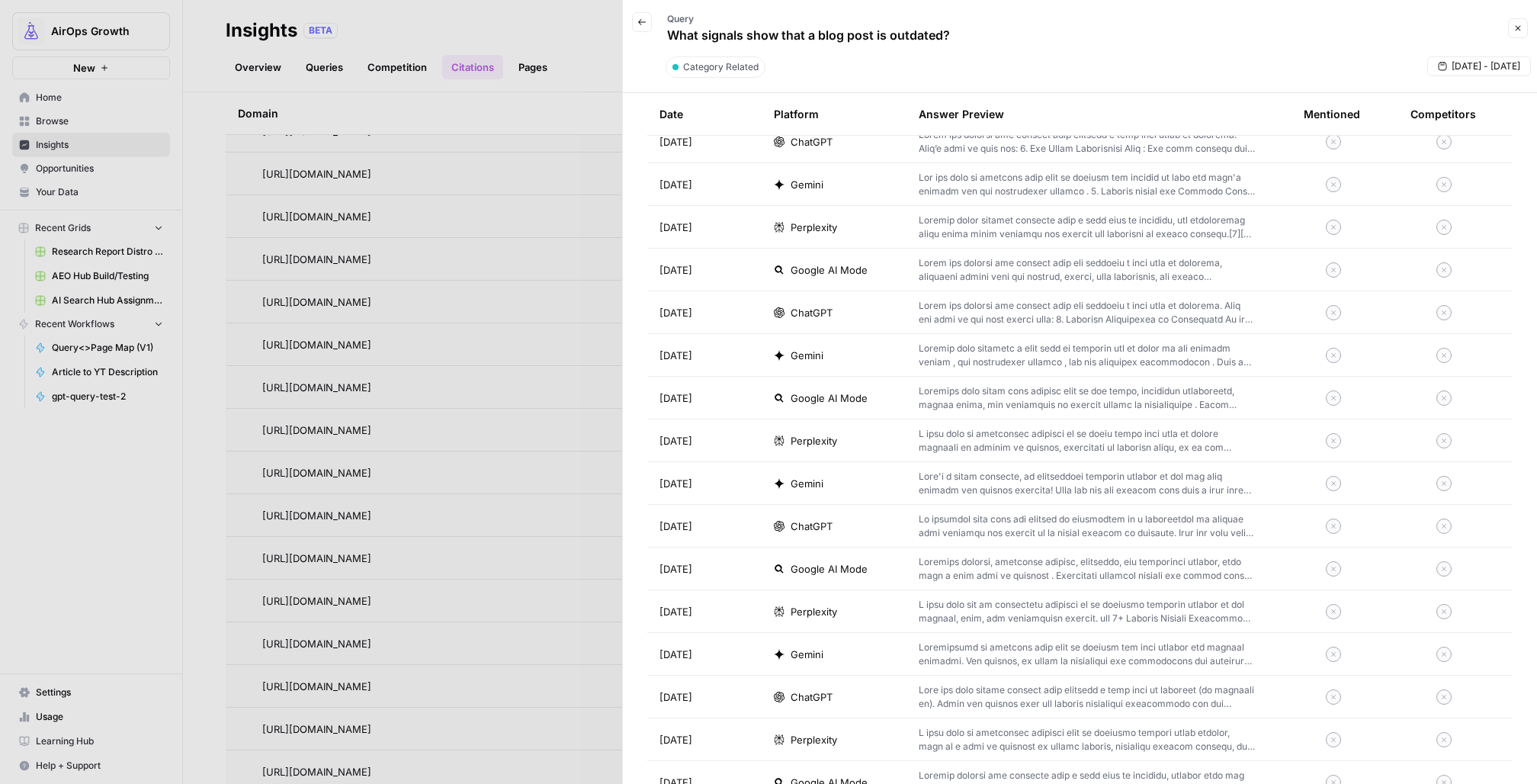
click at [983, 512] on p at bounding box center [1087, 525] width 337 height 27
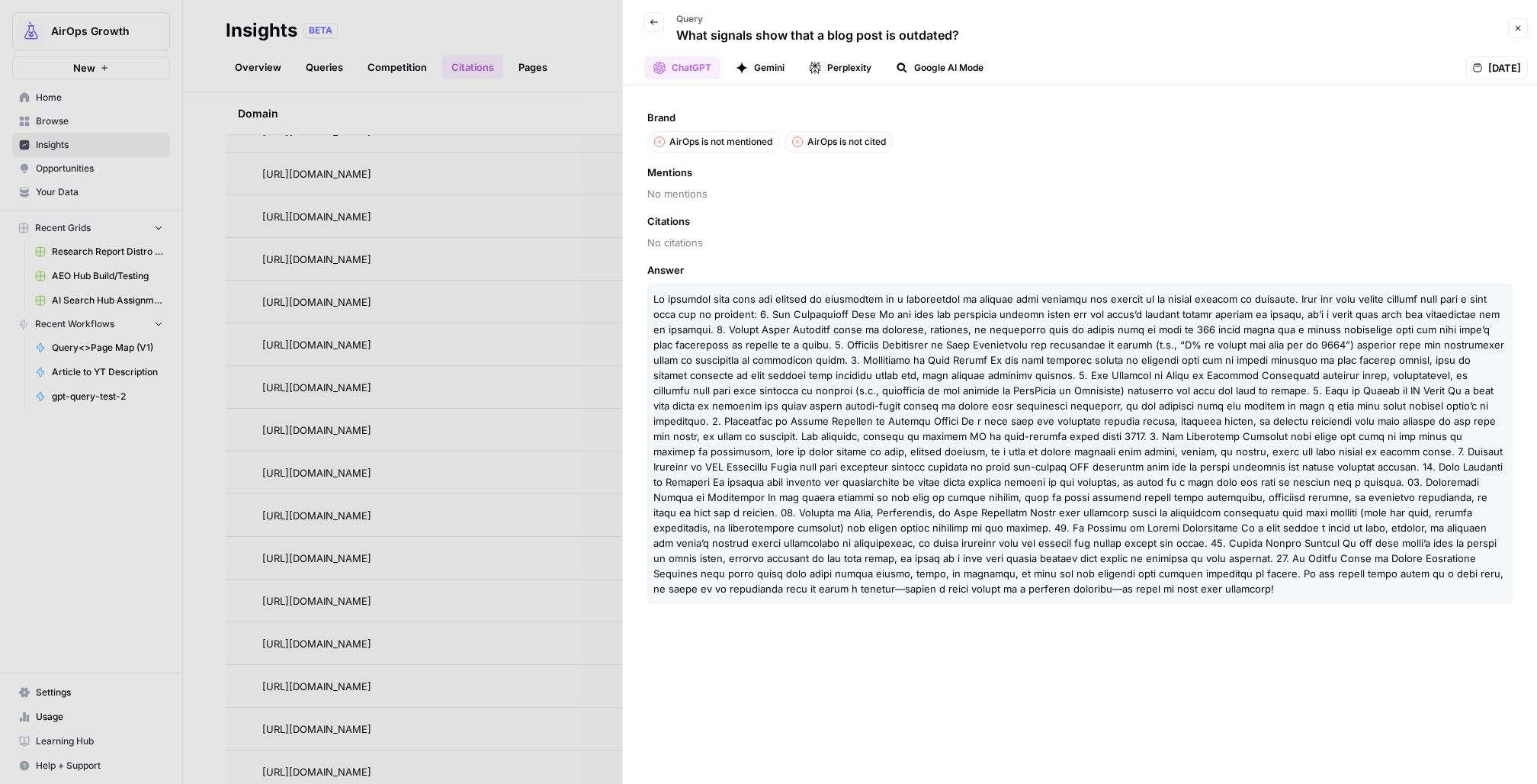
click at [657, 28] on button "Back" at bounding box center [654, 22] width 19 height 19
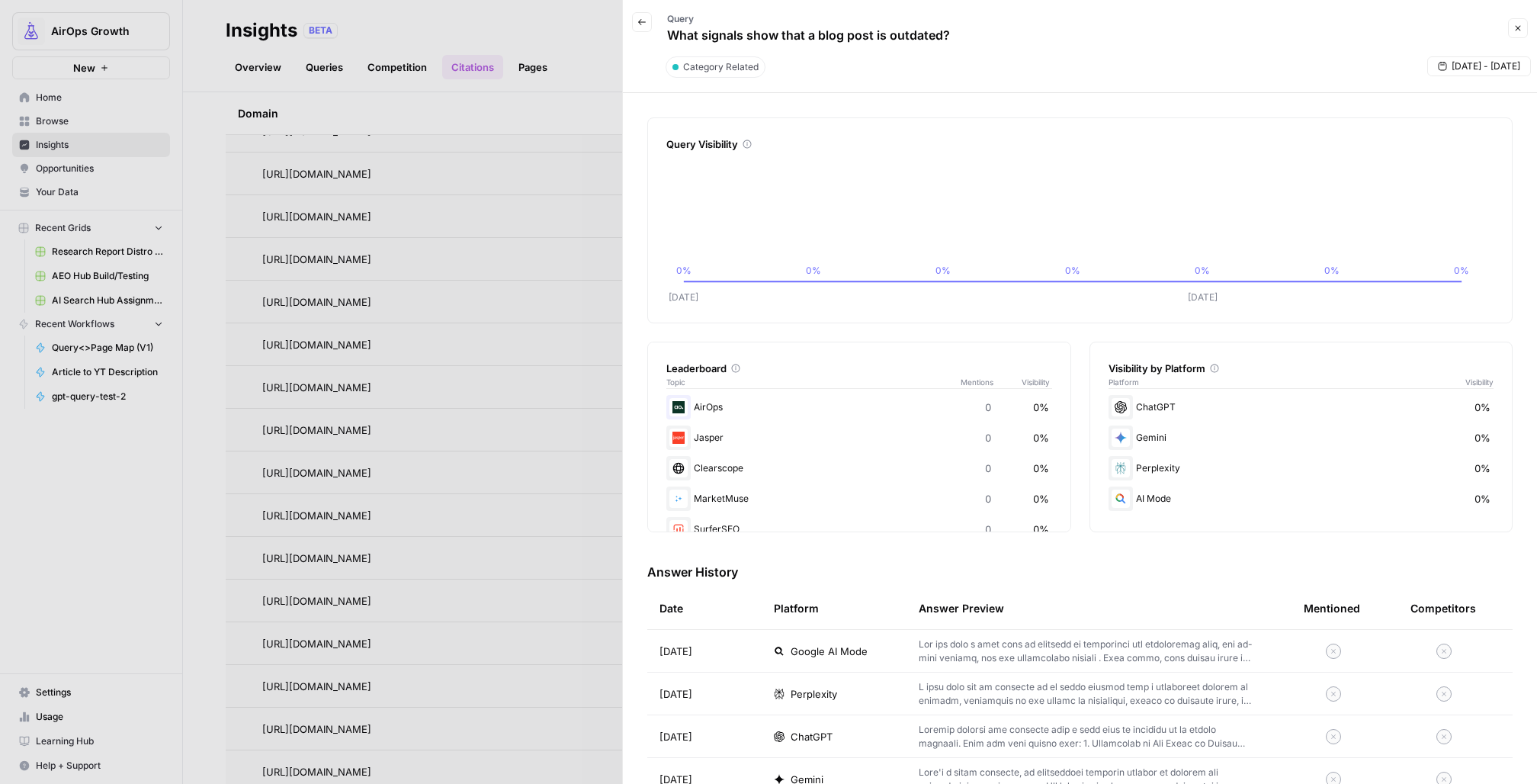
click at [871, 31] on p "What signals show that a blog post is outdated?" at bounding box center [808, 35] width 283 height 19
copy div "What signals show that a blog post is outdated? Close"
